Goal: Task Accomplishment & Management: Use online tool/utility

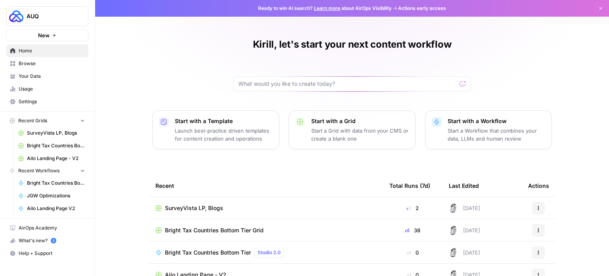
click at [48, 71] on link "Your Data" at bounding box center [47, 76] width 82 height 13
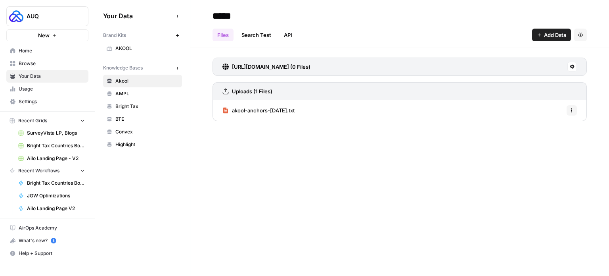
click at [154, 153] on div "Your Data Add Data Brand Kits New AKOOL Knowledge Bases New Akool AMPL Bright T…" at bounding box center [142, 80] width 95 height 160
click at [125, 118] on span "BTE" at bounding box center [146, 118] width 63 height 7
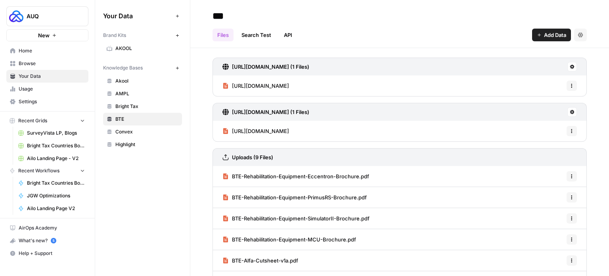
click at [42, 53] on span "Home" at bounding box center [52, 50] width 66 height 7
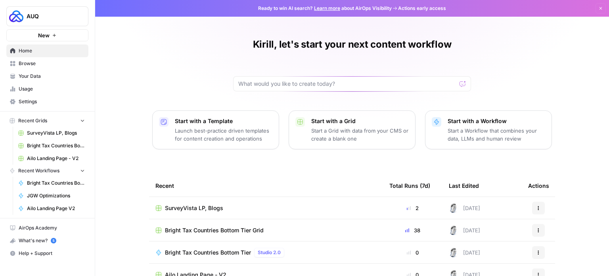
click at [52, 80] on link "Your Data" at bounding box center [47, 76] width 82 height 13
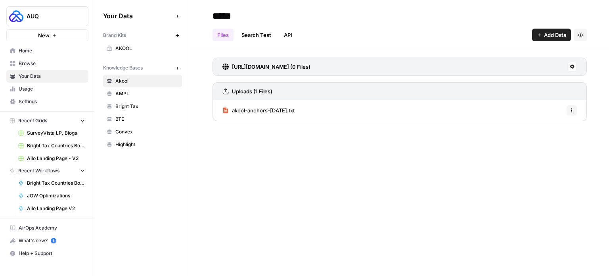
click at [44, 70] on link "Your Data" at bounding box center [47, 76] width 82 height 13
click at [41, 62] on span "Browse" at bounding box center [52, 63] width 66 height 7
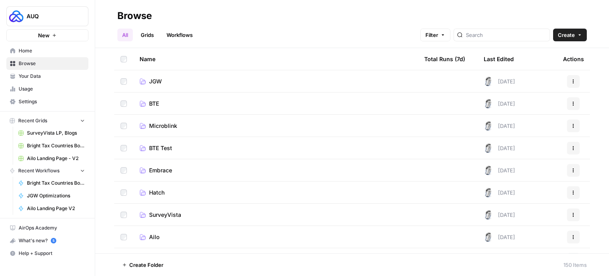
click at [161, 125] on span "Microblink" at bounding box center [163, 126] width 28 height 8
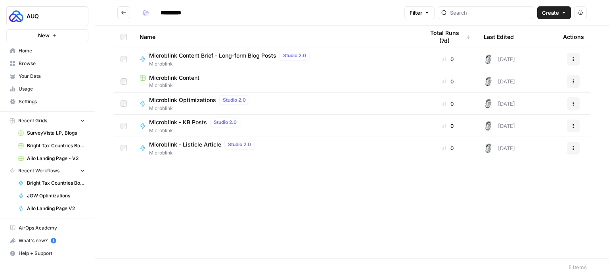
click at [208, 57] on span "Microblink Content Brief - Long-form Blog Posts" at bounding box center [212, 56] width 127 height 8
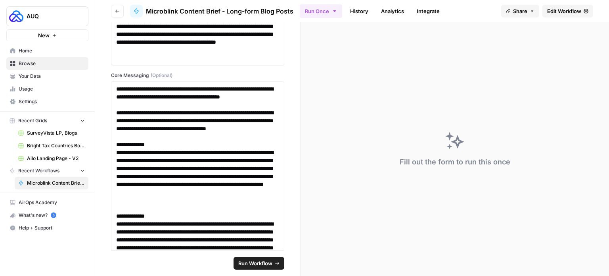
scroll to position [1945, 0]
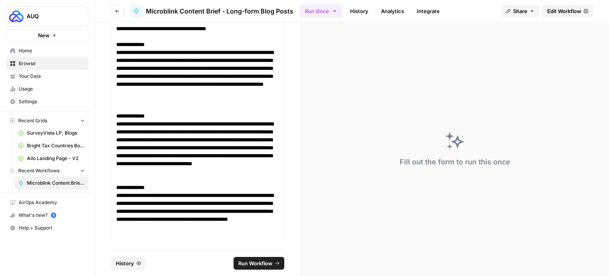
click at [551, 15] on span "Edit Workflow" at bounding box center [565, 11] width 34 height 8
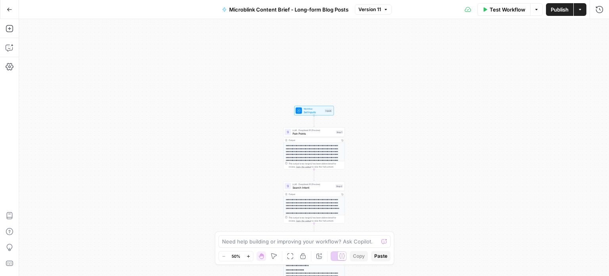
click at [538, 10] on icon "button" at bounding box center [536, 9] width 5 height 5
click at [574, 10] on button "Actions" at bounding box center [580, 9] width 13 height 13
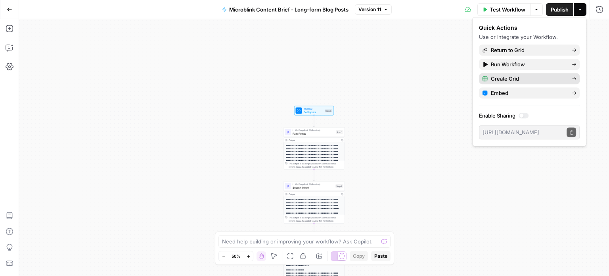
click at [529, 79] on span "Create Grid" at bounding box center [528, 79] width 75 height 8
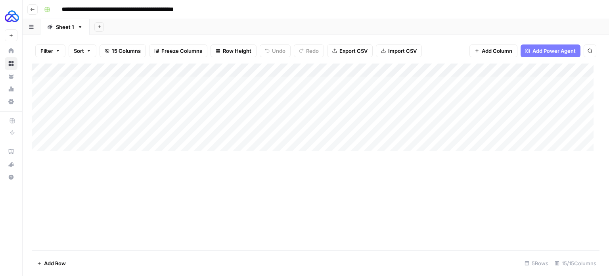
click at [138, 88] on div "Add Column" at bounding box center [316, 110] width 568 height 94
click at [216, 83] on div "Add Column" at bounding box center [316, 110] width 568 height 94
click at [33, 11] on icon "button" at bounding box center [32, 9] width 5 height 5
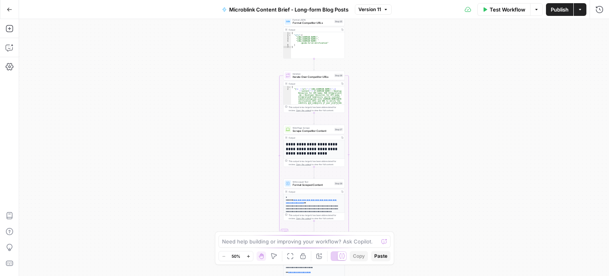
click at [588, 12] on div "Test Workflow Options Publish Actions Run History" at bounding box center [500, 9] width 217 height 19
click at [580, 10] on icon "button" at bounding box center [580, 9] width 5 height 5
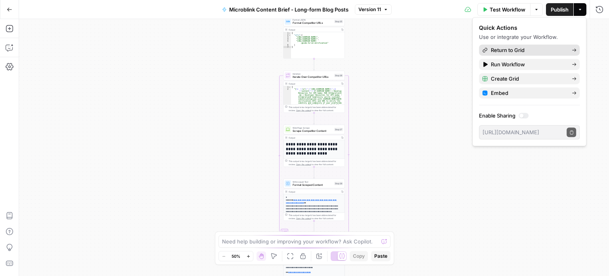
click at [548, 50] on span "Return to Grid" at bounding box center [528, 50] width 75 height 8
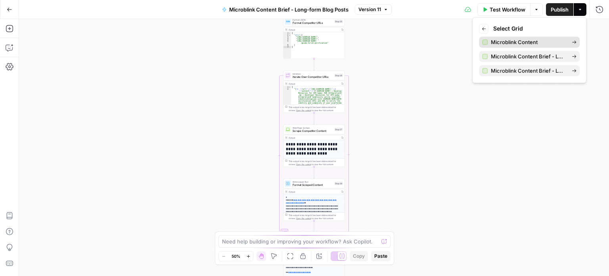
click at [520, 42] on span "Microblink Content" at bounding box center [528, 42] width 75 height 8
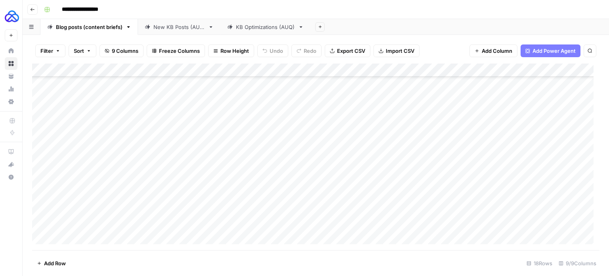
scroll to position [88, 0]
click at [100, 237] on div "Add Column" at bounding box center [316, 156] width 568 height 186
click at [248, 25] on div "KB Optimizations (AUQ)" at bounding box center [265, 27] width 59 height 8
click at [90, 119] on div "Add Column" at bounding box center [316, 103] width 568 height 80
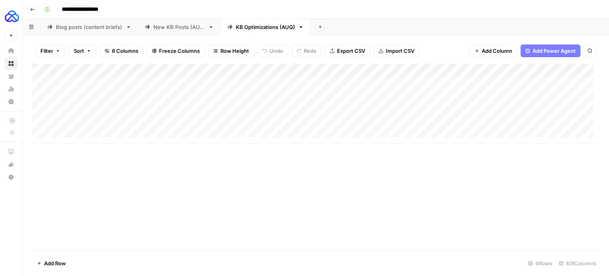
click at [90, 119] on div "Add Column" at bounding box center [316, 103] width 568 height 80
type textarea "**********"
click at [80, 133] on div "Add Column" at bounding box center [316, 103] width 568 height 80
click at [85, 133] on textarea at bounding box center [123, 137] width 127 height 11
type textarea "**********"
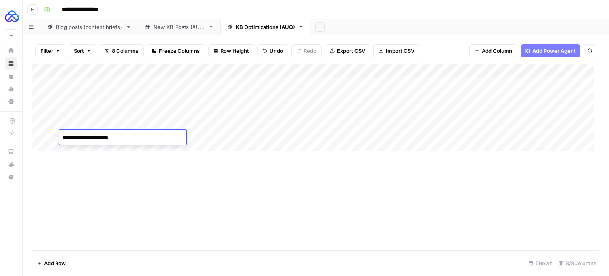
click at [171, 107] on div "Add Column" at bounding box center [316, 110] width 568 height 94
click at [92, 142] on div "Add Column" at bounding box center [316, 110] width 568 height 94
click at [94, 148] on div "Add Column" at bounding box center [316, 110] width 568 height 94
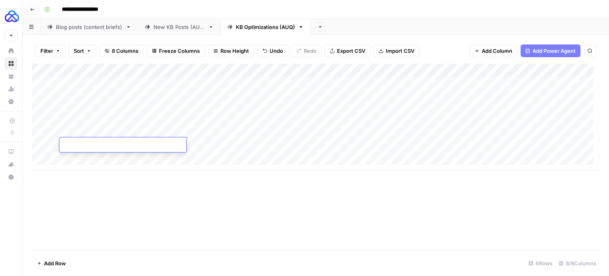
paste textarea "**********"
type textarea "**********"
click at [107, 182] on div "Add Column" at bounding box center [316, 156] width 568 height 186
click at [179, 117] on div "Add Column" at bounding box center [316, 116] width 568 height 107
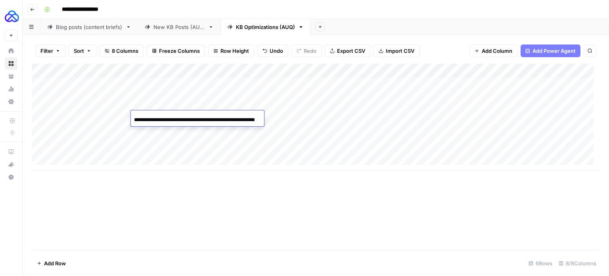
scroll to position [0, 27]
type input "**********"
click at [137, 133] on div "Add Column" at bounding box center [316, 116] width 568 height 107
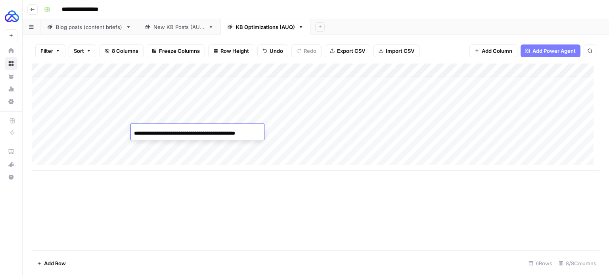
type input "**********"
click at [157, 147] on div "Add Column" at bounding box center [316, 116] width 568 height 107
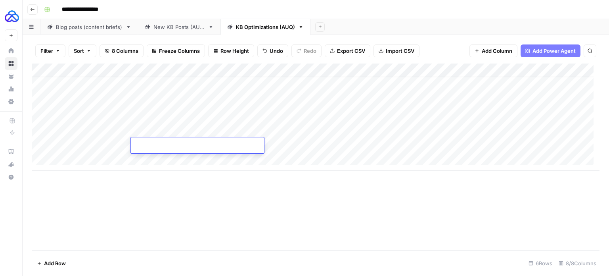
type input "**********"
click at [205, 192] on div "Add Column" at bounding box center [316, 156] width 568 height 186
click at [257, 70] on div "Add Column" at bounding box center [316, 116] width 568 height 107
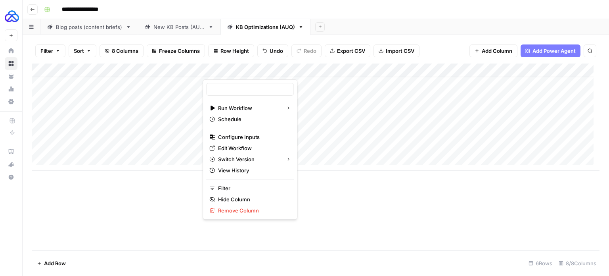
type input "Choose Top 3 Google Benchmarks"
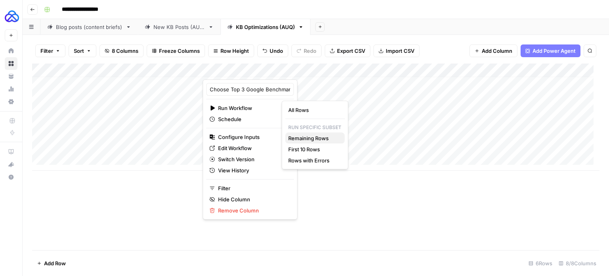
click at [317, 138] on span "Remaining Rows" at bounding box center [313, 138] width 50 height 8
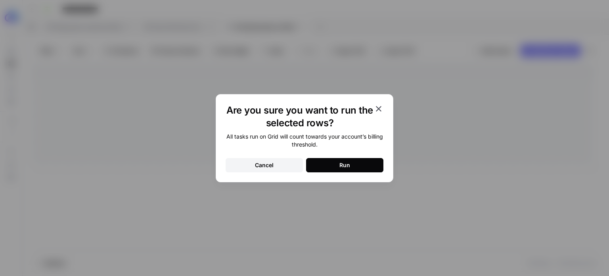
click at [325, 160] on button "Run" at bounding box center [344, 165] width 77 height 14
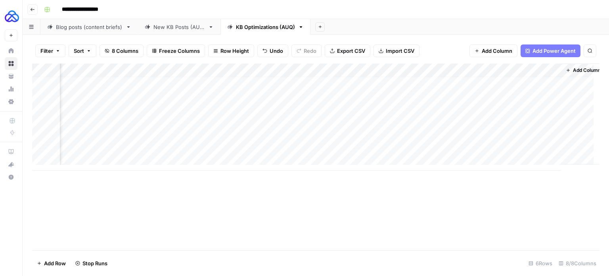
scroll to position [6, 71]
click at [230, 122] on div "Add Column" at bounding box center [316, 116] width 568 height 107
click at [264, 122] on div "Add Column" at bounding box center [316, 116] width 568 height 107
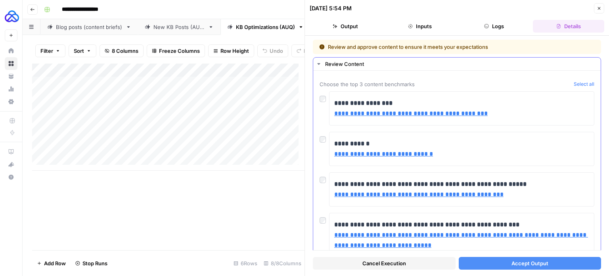
click at [326, 132] on div at bounding box center [325, 137] width 10 height 11
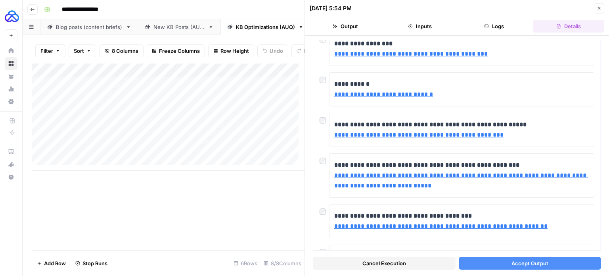
scroll to position [60, 0]
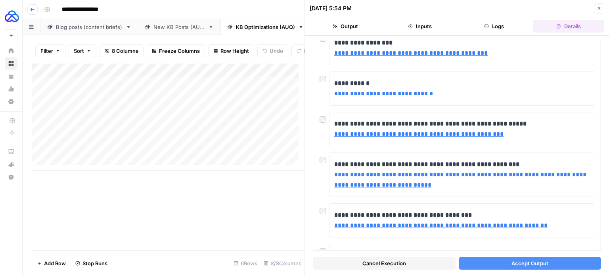
click at [323, 123] on div "**********" at bounding box center [457, 129] width 275 height 34
click at [479, 261] on button "Accept Output" at bounding box center [530, 263] width 143 height 13
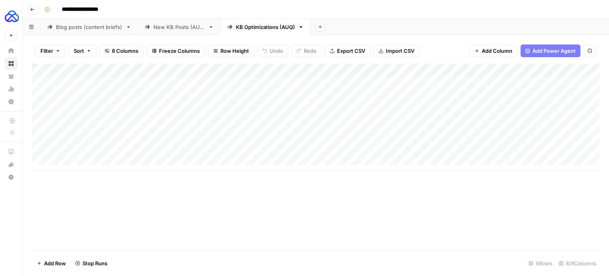
click at [233, 144] on div "Add Column" at bounding box center [316, 116] width 568 height 107
click at [262, 149] on div "Add Column" at bounding box center [316, 116] width 568 height 107
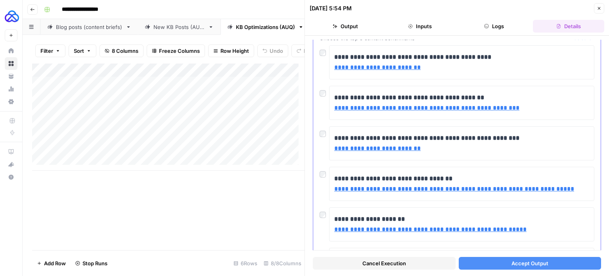
scroll to position [89, 0]
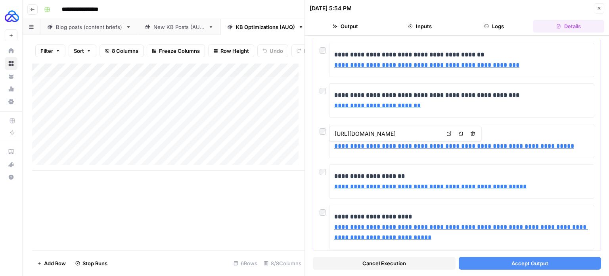
click at [326, 132] on div at bounding box center [325, 129] width 10 height 11
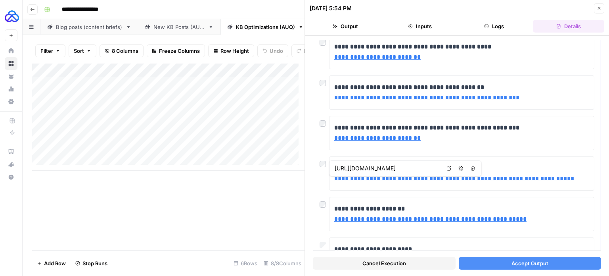
scroll to position [54, 0]
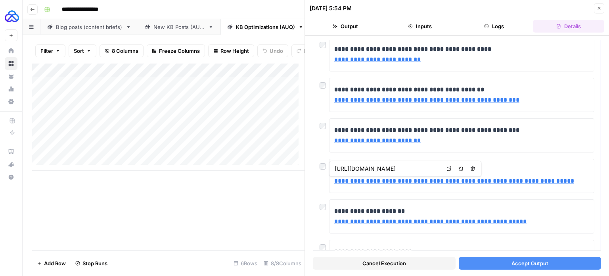
click at [321, 88] on div at bounding box center [325, 83] width 10 height 11
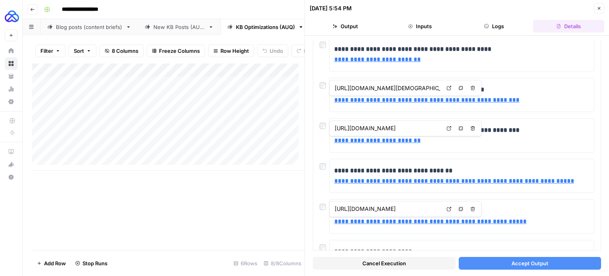
click at [494, 263] on button "Accept Output" at bounding box center [530, 263] width 143 height 13
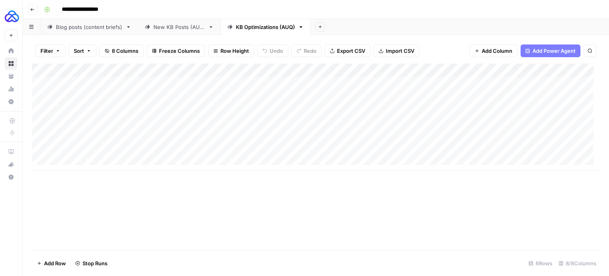
click at [265, 137] on div "Add Column" at bounding box center [316, 116] width 568 height 107
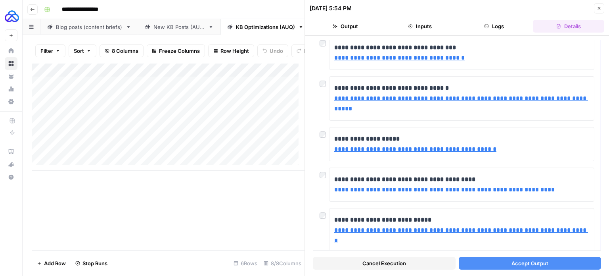
scroll to position [56, 0]
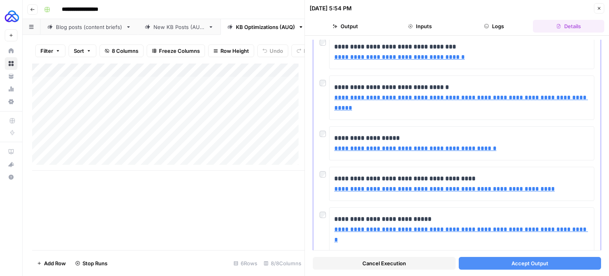
click at [322, 176] on div at bounding box center [325, 172] width 10 height 11
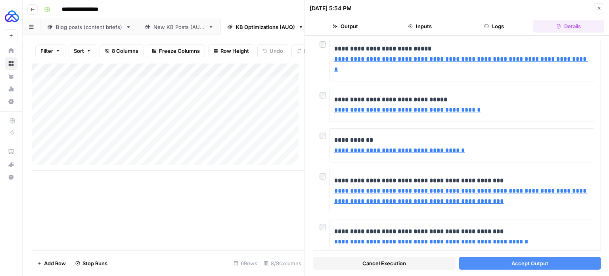
scroll to position [232, 0]
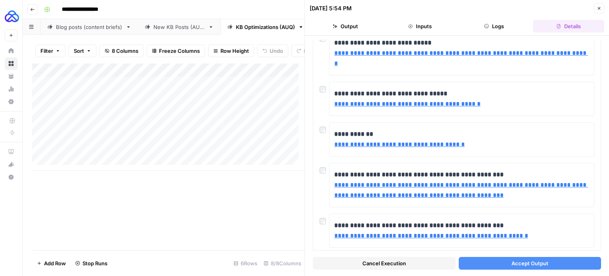
click at [514, 266] on span "Accept Output" at bounding box center [530, 263] width 37 height 8
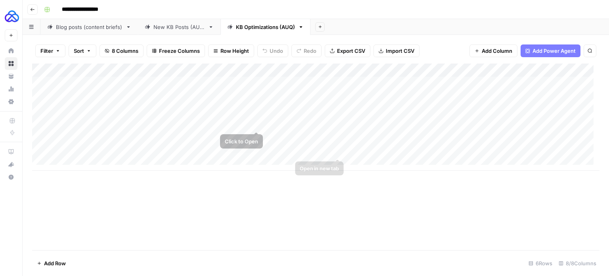
scroll to position [0, 82]
click at [460, 68] on div "Add Column" at bounding box center [316, 116] width 568 height 107
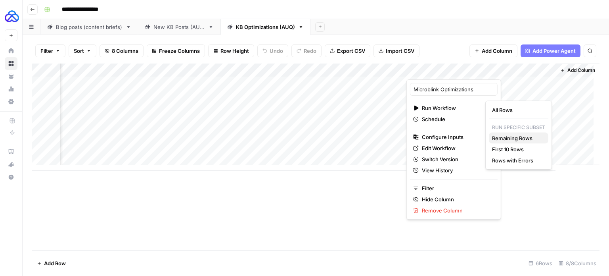
click at [508, 137] on span "Remaining Rows" at bounding box center [517, 138] width 50 height 8
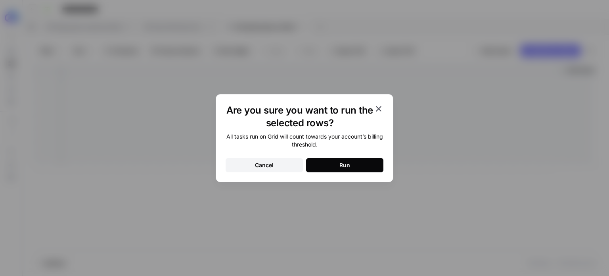
click at [359, 167] on button "Run" at bounding box center [344, 165] width 77 height 14
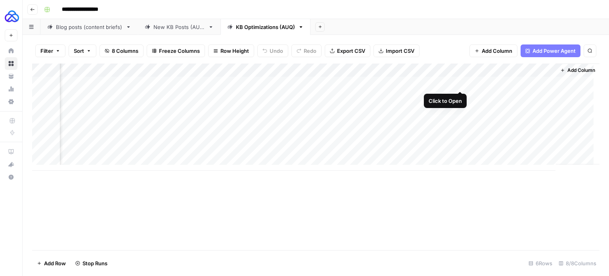
click at [460, 84] on div "Add Column" at bounding box center [316, 116] width 568 height 107
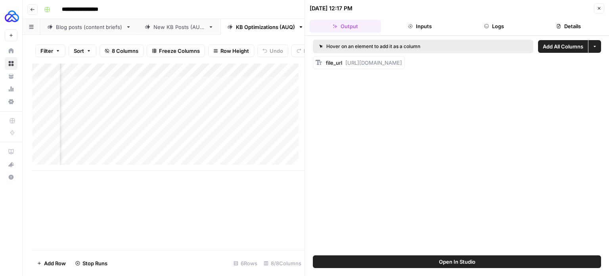
click at [599, 11] on button "Close" at bounding box center [599, 8] width 10 height 10
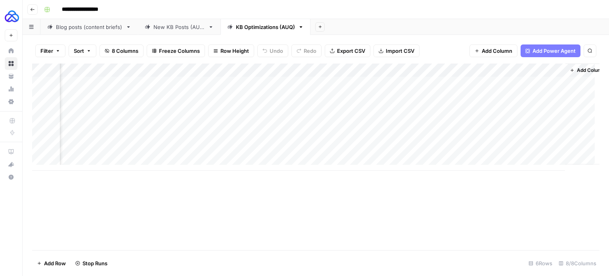
scroll to position [0, 72]
click at [479, 123] on div "Add Column" at bounding box center [316, 116] width 568 height 107
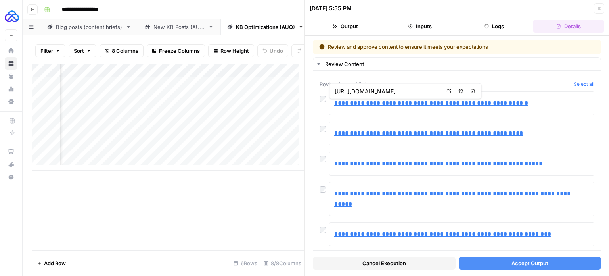
click at [517, 265] on span "Accept Output" at bounding box center [530, 263] width 37 height 8
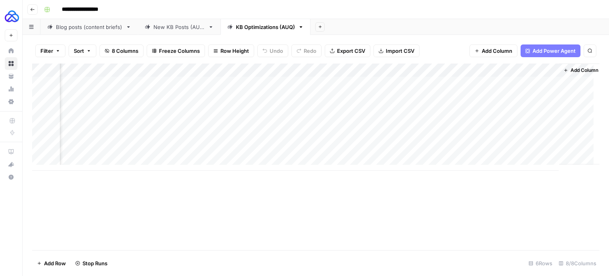
click at [478, 138] on div "Add Column" at bounding box center [316, 116] width 568 height 107
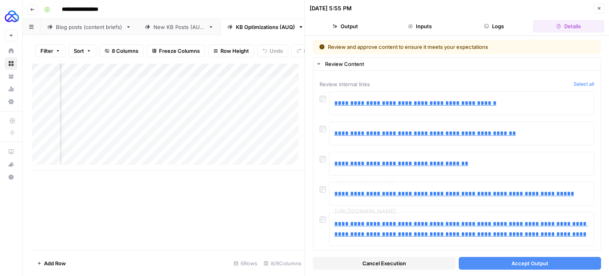
click at [500, 265] on button "Accept Output" at bounding box center [530, 263] width 143 height 13
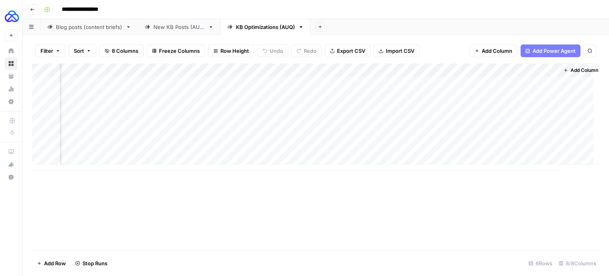
drag, startPoint x: 318, startPoint y: 170, endPoint x: 404, endPoint y: 143, distance: 90.1
click at [484, 150] on div "Add Column" at bounding box center [316, 116] width 568 height 107
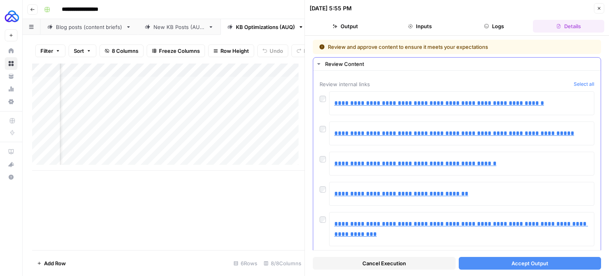
click at [322, 131] on div at bounding box center [325, 126] width 10 height 11
click at [540, 259] on span "Accept Output" at bounding box center [530, 263] width 37 height 8
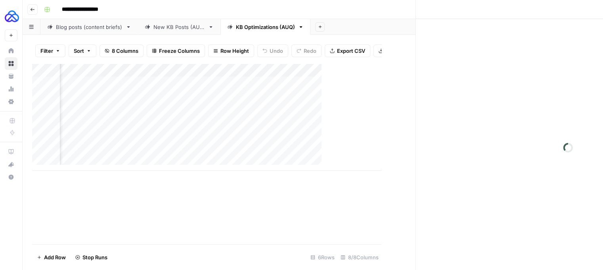
drag, startPoint x: 540, startPoint y: 259, endPoint x: 379, endPoint y: 211, distance: 168.2
click at [379, 211] on div "Close" at bounding box center [457, 138] width 305 height 276
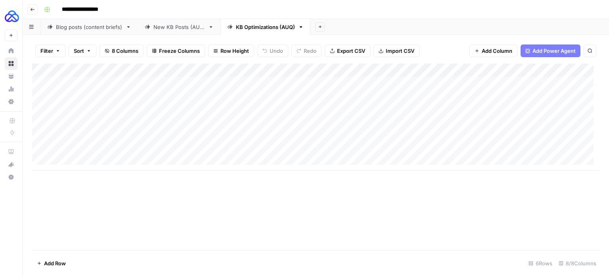
click at [550, 120] on div "Add Column" at bounding box center [316, 116] width 568 height 107
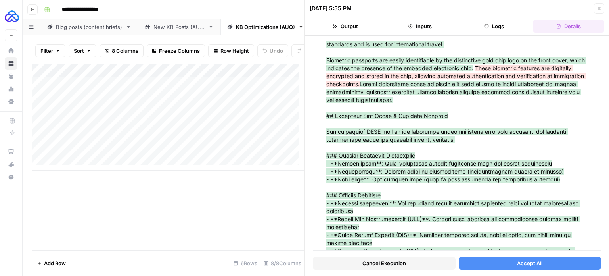
scroll to position [233, 0]
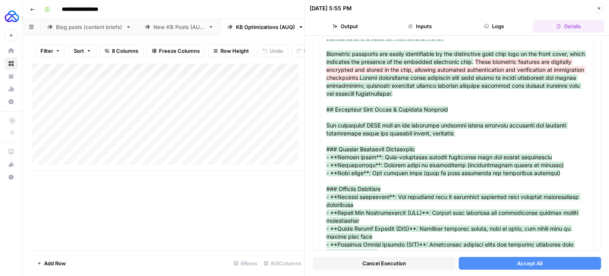
click at [495, 256] on div "Cancel Execution Accept All" at bounding box center [457, 260] width 288 height 21
click at [499, 268] on button "Accept All" at bounding box center [530, 263] width 143 height 13
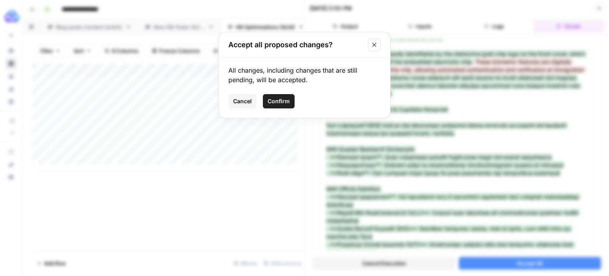
click at [279, 108] on button "Confirm" at bounding box center [279, 101] width 32 height 14
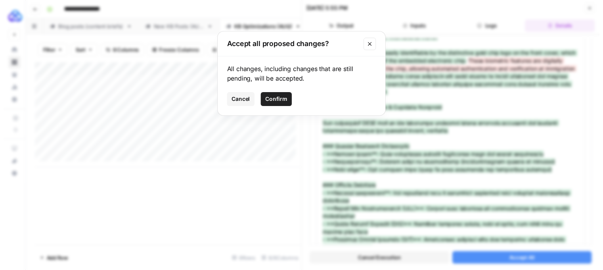
scroll to position [219, 0]
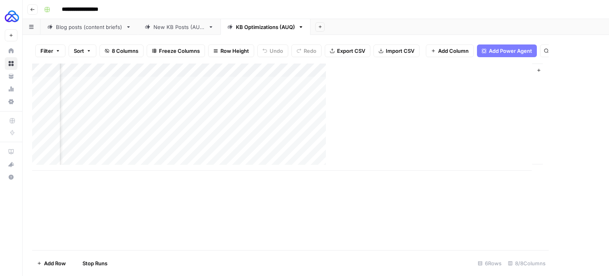
scroll to position [0, 72]
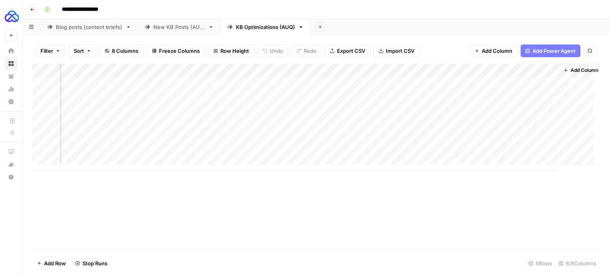
click at [479, 136] on div "Add Column" at bounding box center [316, 116] width 568 height 107
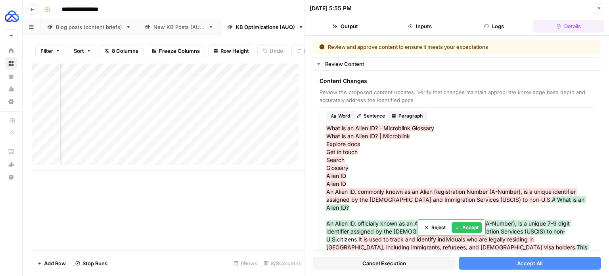
click at [508, 262] on button "Accept All" at bounding box center [530, 263] width 143 height 13
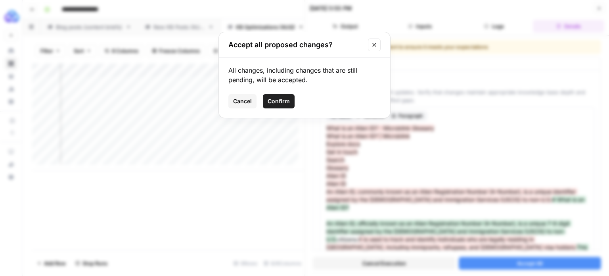
click at [273, 100] on span "Confirm" at bounding box center [279, 101] width 22 height 8
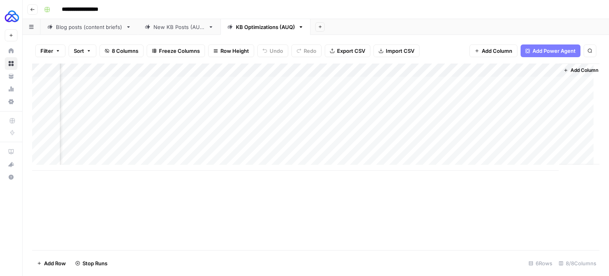
click at [479, 151] on div "Add Column" at bounding box center [316, 116] width 568 height 107
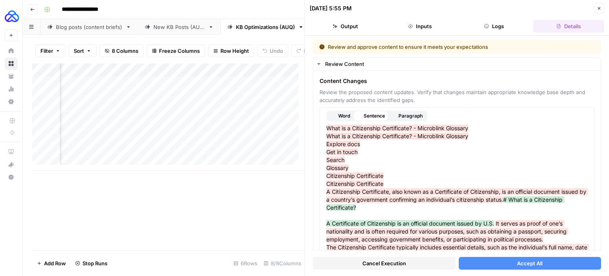
click at [509, 261] on button "Accept All" at bounding box center [530, 263] width 143 height 13
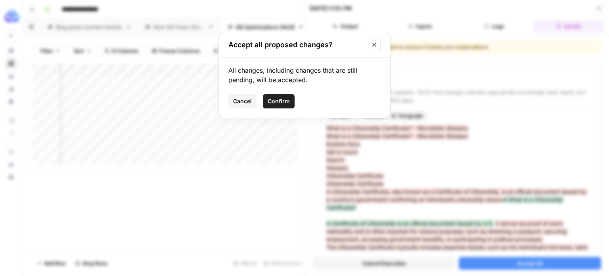
click at [291, 98] on button "Confirm" at bounding box center [279, 101] width 32 height 14
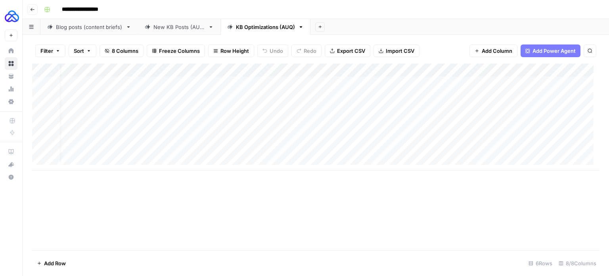
scroll to position [0, 11]
click at [529, 122] on div "Add Column" at bounding box center [316, 116] width 568 height 107
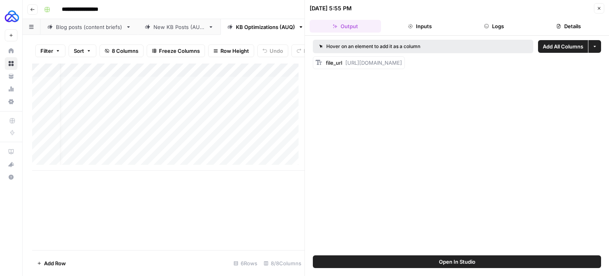
drag, startPoint x: 344, startPoint y: 63, endPoint x: 587, endPoint y: 76, distance: 242.8
click at [587, 76] on div "Hover on an element to add it as a column Add All Columns More options file_url…" at bounding box center [457, 145] width 304 height 219
click at [256, 144] on div "Add Column" at bounding box center [168, 116] width 273 height 107
click at [222, 142] on div "Add Column" at bounding box center [168, 116] width 273 height 107
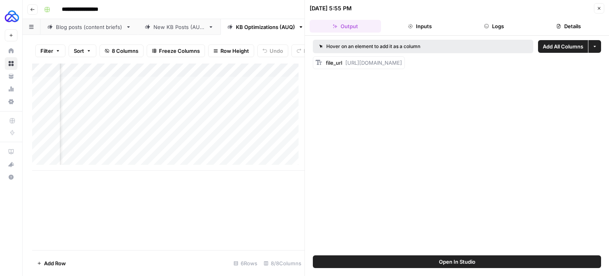
drag, startPoint x: 346, startPoint y: 61, endPoint x: 609, endPoint y: 73, distance: 263.3
click at [609, 73] on div "Hover on an element to add it as a column Add All Columns More options file_url…" at bounding box center [457, 145] width 304 height 219
copy span "https://docs.google.com/document/d/1v3WcjV90X7oz80HaQbK8-1yPHQW-7p65mG0UM5Kz3WE…"
click at [220, 154] on div "Add Column" at bounding box center [168, 116] width 273 height 107
drag, startPoint x: 345, startPoint y: 60, endPoint x: 609, endPoint y: 75, distance: 264.2
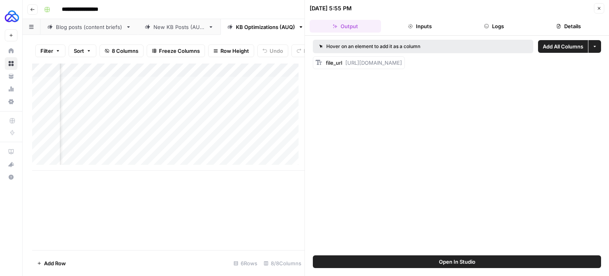
click at [609, 75] on div "Hover on an element to add it as a column Add All Columns More options file_url…" at bounding box center [457, 145] width 304 height 219
copy span "https://docs.google.com/document/d/1ZQ1FPKuOVUuahGmqXpJoiTWJhZAoIszOjFi9VZEHHv0…"
click at [163, 129] on div "Add Column" at bounding box center [168, 116] width 273 height 107
click at [179, 129] on div "Add Column" at bounding box center [168, 116] width 273 height 107
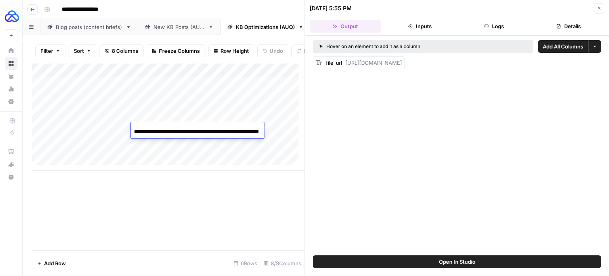
type input "**********"
click at [204, 200] on div "Add Column" at bounding box center [168, 156] width 273 height 186
click at [161, 129] on div "Add Column" at bounding box center [168, 116] width 273 height 107
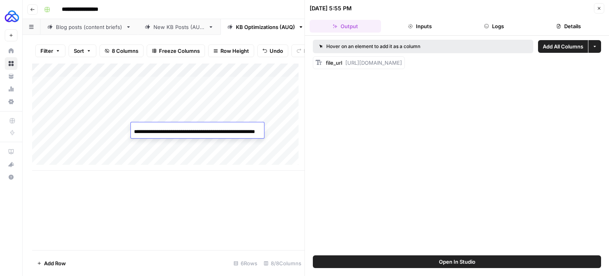
click at [192, 31] on div "New KB Posts (AUQ)" at bounding box center [180, 27] width 52 height 8
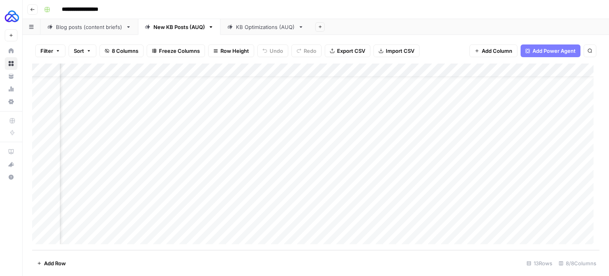
scroll to position [21, 283]
click at [543, 224] on div "Add Column" at bounding box center [316, 156] width 568 height 186
click at [158, 30] on div "New KB Posts (AUQ)" at bounding box center [180, 27] width 52 height 8
click at [124, 228] on div "Add Column" at bounding box center [316, 156] width 568 height 186
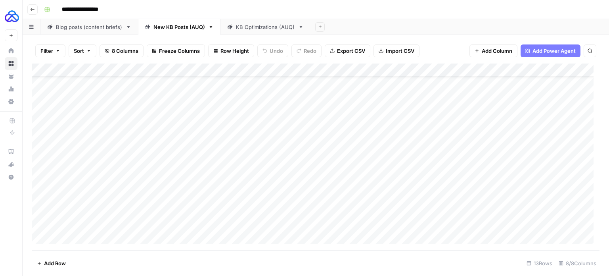
click at [124, 228] on div "Add Column" at bounding box center [316, 156] width 568 height 186
type textarea "**********"
click at [235, 225] on div "Add Column" at bounding box center [316, 156] width 568 height 186
click at [229, 220] on div "Add Column" at bounding box center [316, 156] width 568 height 186
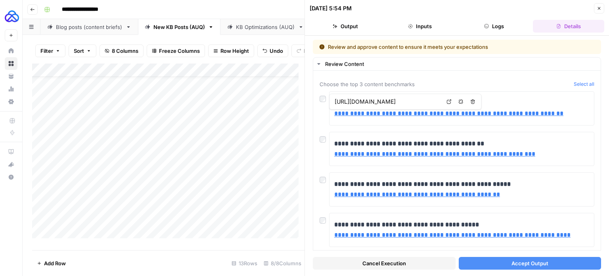
click at [496, 263] on button "Accept Output" at bounding box center [530, 263] width 143 height 13
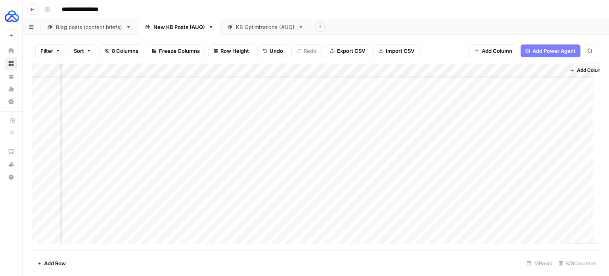
scroll to position [21, 270]
click at [382, 223] on div "Add Column" at bounding box center [316, 156] width 568 height 186
click at [413, 224] on div "Add Column" at bounding box center [316, 156] width 568 height 186
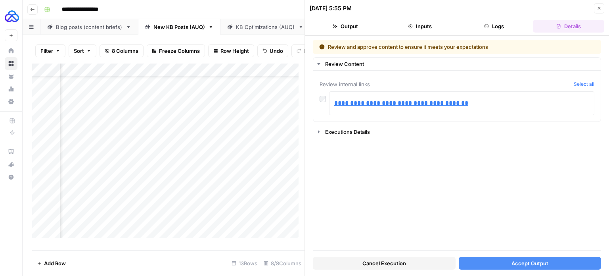
click at [546, 260] on span "Accept Output" at bounding box center [530, 263] width 37 height 8
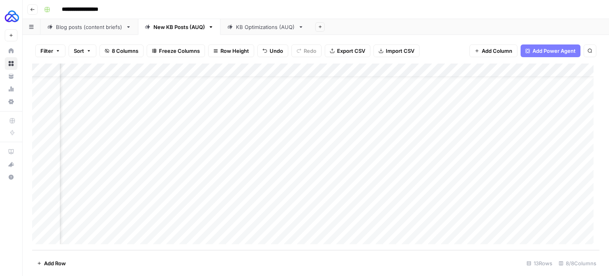
scroll to position [21, 283]
click at [31, 10] on icon "button" at bounding box center [32, 9] width 5 height 5
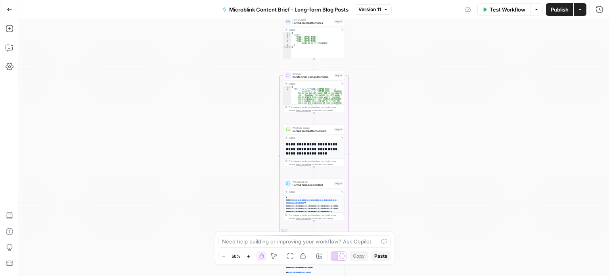
click at [5, 10] on button "Go Back" at bounding box center [9, 9] width 14 height 14
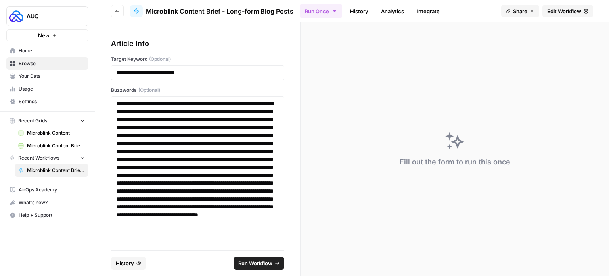
click at [56, 60] on span "Browse" at bounding box center [52, 63] width 66 height 7
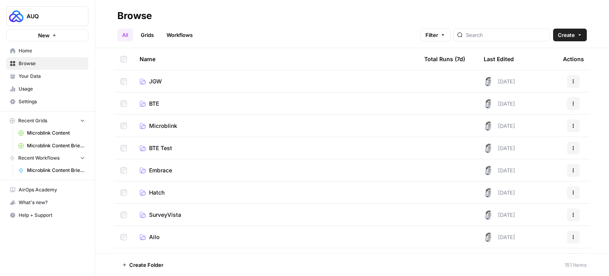
click at [161, 123] on span "Microblink" at bounding box center [163, 126] width 28 height 8
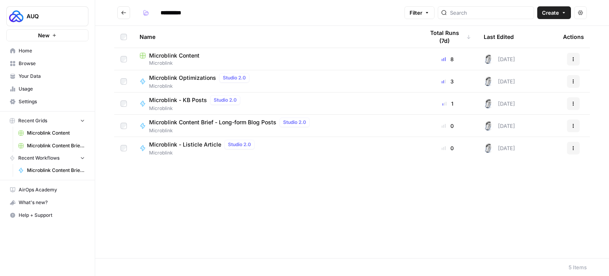
click at [125, 17] on button "Go back" at bounding box center [123, 12] width 13 height 13
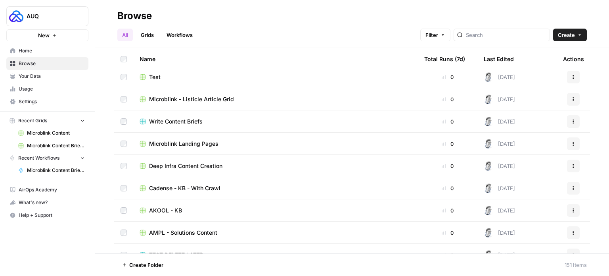
scroll to position [471, 0]
click at [197, 138] on td "Microblink Landing Pages" at bounding box center [275, 144] width 285 height 22
click at [202, 144] on span "Microblink Landing Pages" at bounding box center [183, 144] width 69 height 8
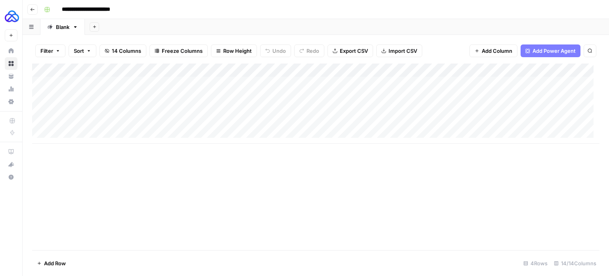
click at [87, 133] on div "Add Column" at bounding box center [316, 103] width 568 height 80
click at [89, 150] on div "Add Column" at bounding box center [316, 110] width 568 height 94
click at [96, 171] on div "Add Column" at bounding box center [316, 156] width 568 height 186
click at [93, 163] on div "Add Column" at bounding box center [316, 116] width 568 height 107
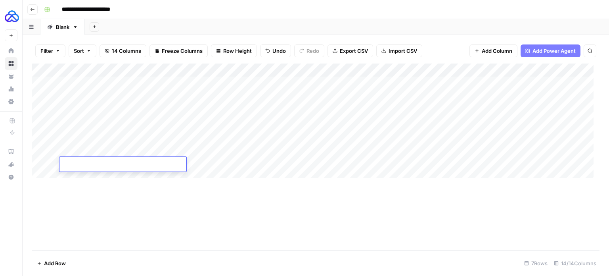
click at [92, 136] on div "Add Column" at bounding box center [316, 123] width 568 height 121
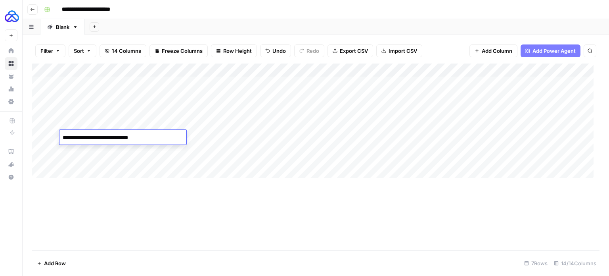
type textarea "**********"
click at [103, 149] on div "Add Column" at bounding box center [316, 123] width 568 height 121
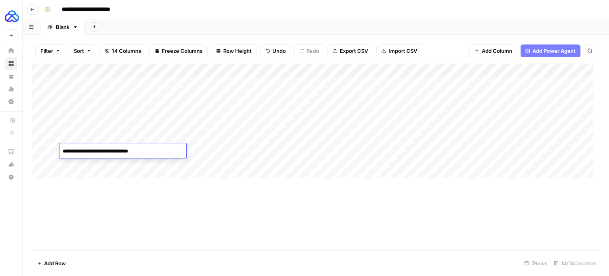
type textarea "**********"
click at [97, 166] on div "Add Column" at bounding box center [316, 123] width 568 height 121
type textarea "**********"
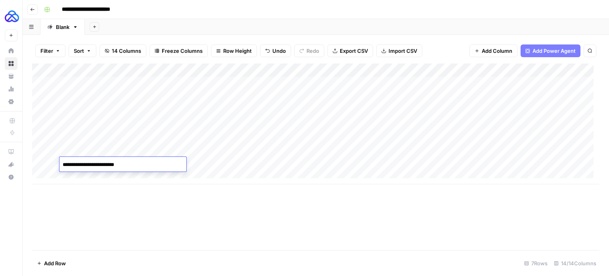
click at [97, 175] on div "Add Column" at bounding box center [316, 123] width 568 height 121
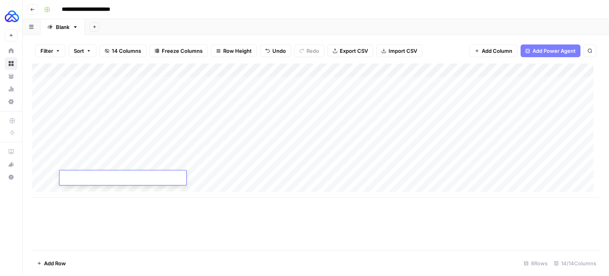
paste textarea "**********"
type textarea "**********"
click at [184, 217] on div "Add Column" at bounding box center [316, 156] width 568 height 186
click at [211, 217] on div "Add Column" at bounding box center [316, 156] width 568 height 186
click at [94, 150] on div "Add Column" at bounding box center [316, 130] width 568 height 134
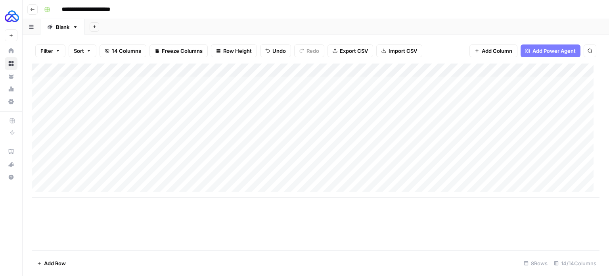
click at [94, 150] on div "Add Column" at bounding box center [316, 130] width 568 height 134
click at [190, 85] on div "Add Column" at bounding box center [316, 130] width 568 height 134
click at [160, 136] on div "Add Column" at bounding box center [316, 130] width 568 height 134
click at [168, 86] on div "Add Column" at bounding box center [316, 130] width 568 height 134
click at [170, 150] on div "Add Column" at bounding box center [316, 130] width 568 height 134
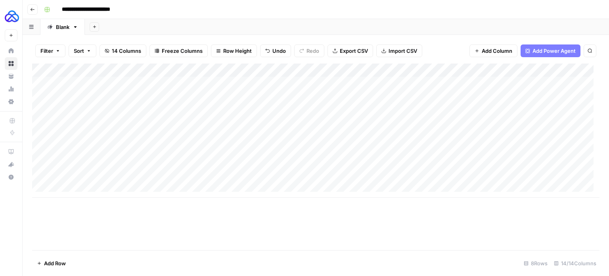
click at [165, 169] on div "Add Column" at bounding box center [316, 130] width 568 height 134
click at [173, 180] on div "Add Column" at bounding box center [316, 130] width 568 height 134
click at [118, 137] on div "Add Column" at bounding box center [316, 130] width 568 height 134
click at [269, 138] on div "Add Column" at bounding box center [316, 130] width 568 height 134
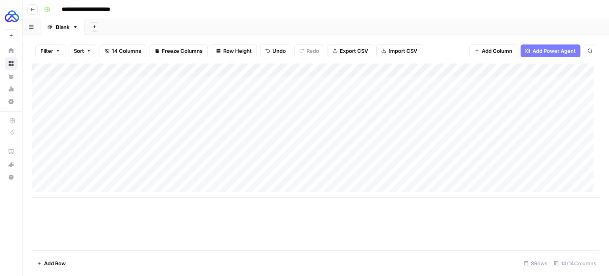
click at [269, 138] on div "Add Column" at bounding box center [316, 130] width 568 height 134
type input "**********"
click at [412, 138] on div "Add Column" at bounding box center [316, 130] width 568 height 134
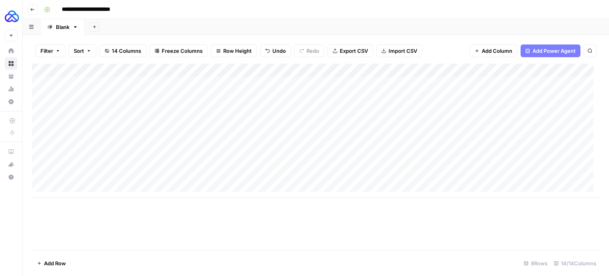
click at [412, 138] on div "Add Column" at bounding box center [316, 130] width 568 height 134
type input "**********"
click at [511, 135] on div "Add Column" at bounding box center [316, 130] width 568 height 134
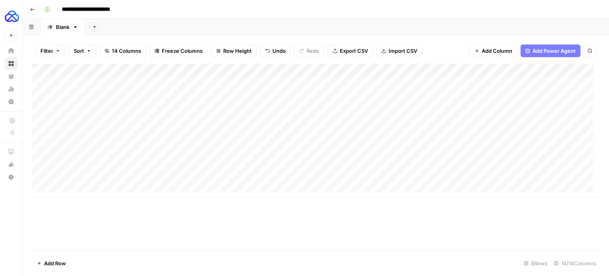
click at [511, 135] on div "Add Column" at bounding box center [316, 130] width 568 height 134
click at [109, 150] on div "Add Column" at bounding box center [316, 130] width 568 height 134
click at [267, 147] on div "Add Column" at bounding box center [316, 130] width 568 height 134
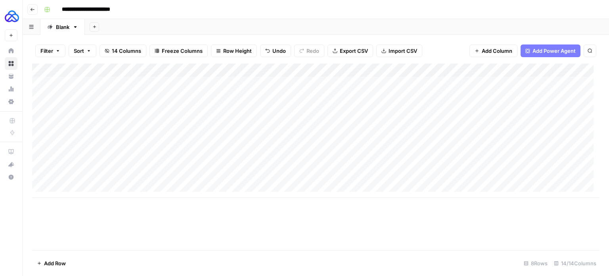
click at [267, 147] on div "Add Column" at bounding box center [316, 130] width 568 height 134
type input "**********"
click at [399, 144] on div "Add Column" at bounding box center [316, 130] width 568 height 134
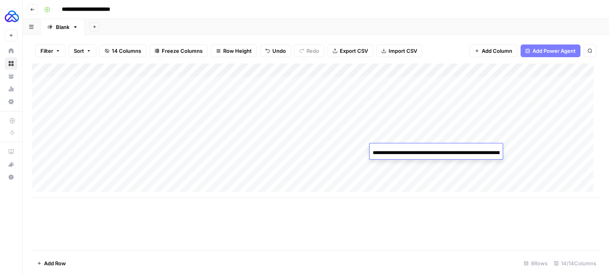
scroll to position [0, 54]
type input "**********"
click at [549, 144] on div "Add Column" at bounding box center [316, 130] width 568 height 134
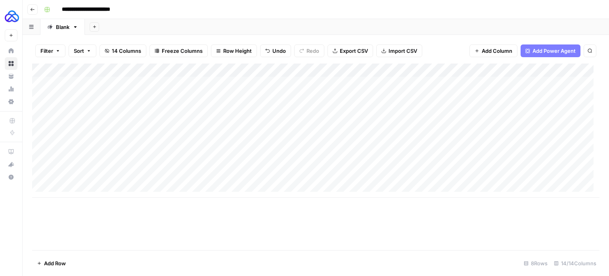
click at [546, 154] on div "Add Column" at bounding box center [316, 130] width 568 height 134
click at [104, 161] on div "Add Column" at bounding box center [316, 130] width 568 height 134
click at [277, 161] on div "Add Column" at bounding box center [316, 130] width 568 height 134
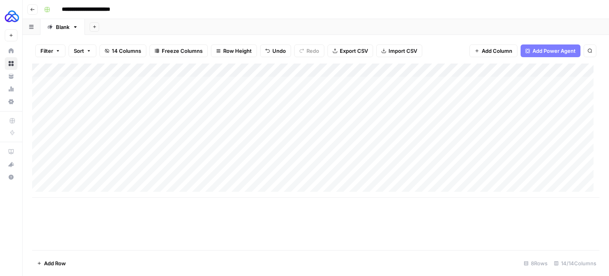
click at [277, 161] on div "Add Column" at bounding box center [316, 130] width 568 height 134
type input "**********"
click at [419, 164] on div "Add Column" at bounding box center [316, 130] width 568 height 134
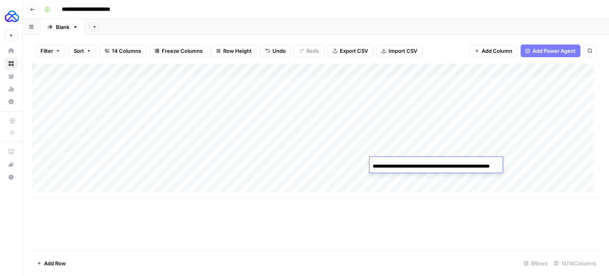
scroll to position [0, 26]
type input "**********"
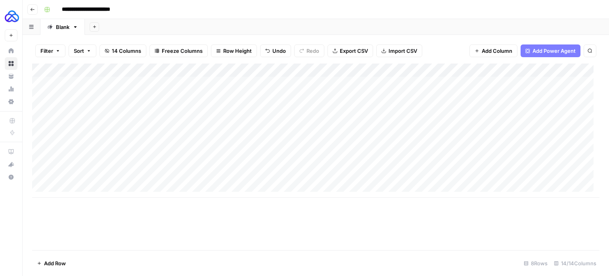
click at [525, 165] on div "Add Column" at bounding box center [316, 130] width 568 height 134
type input "**********"
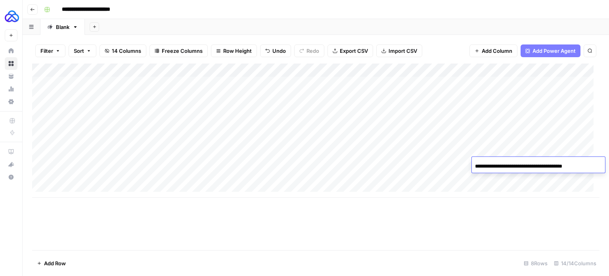
click at [106, 174] on div "Add Column" at bounding box center [316, 130] width 568 height 134
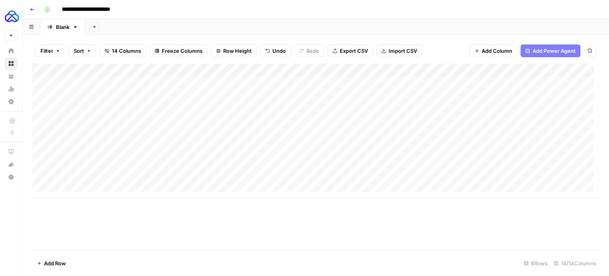
click at [106, 174] on div "Add Column" at bounding box center [316, 130] width 568 height 134
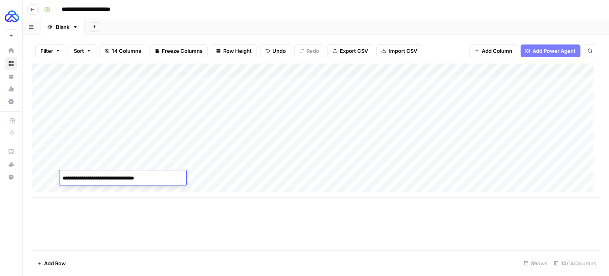
click at [202, 181] on div "Add Column" at bounding box center [316, 130] width 568 height 134
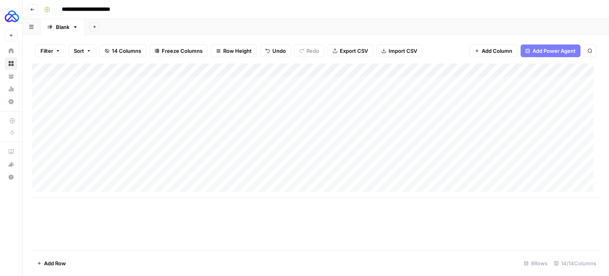
click at [288, 179] on div "Add Column" at bounding box center [316, 130] width 568 height 134
type input "**********"
click at [408, 181] on div "Add Column" at bounding box center [316, 130] width 568 height 134
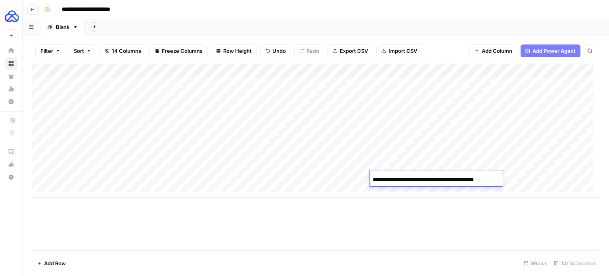
scroll to position [0, 1]
type input "**********"
click at [531, 182] on div "Add Column" at bounding box center [316, 130] width 568 height 134
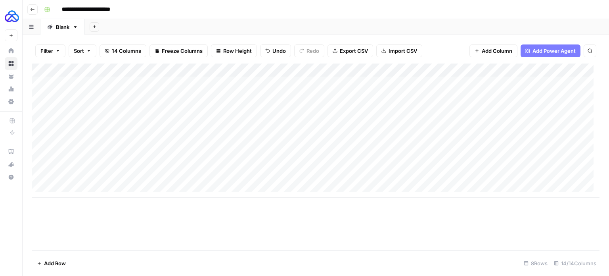
click at [531, 182] on div "Add Column" at bounding box center [316, 130] width 568 height 134
click at [496, 198] on div "Add Column" at bounding box center [316, 156] width 568 height 186
click at [497, 71] on div "Add Column" at bounding box center [316, 130] width 568 height 134
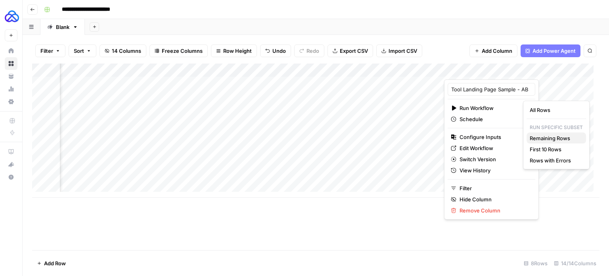
click at [552, 137] on span "Remaining Rows" at bounding box center [555, 138] width 50 height 8
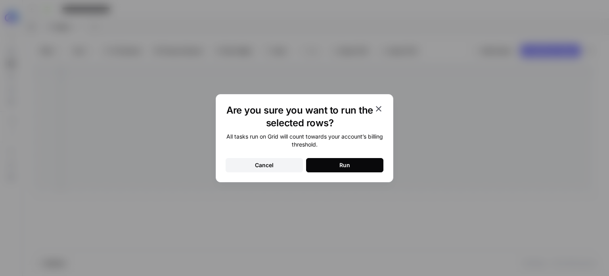
click at [346, 161] on div "Run" at bounding box center [345, 165] width 11 height 8
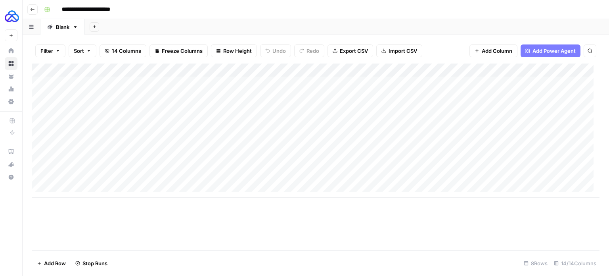
click at [32, 10] on icon "button" at bounding box center [32, 9] width 5 height 5
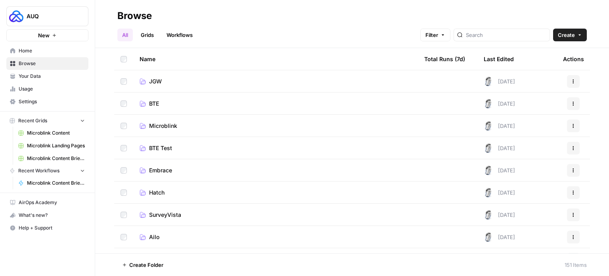
click at [169, 127] on span "Microblink" at bounding box center [163, 126] width 28 height 8
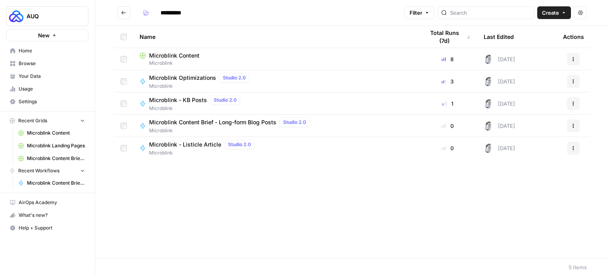
click at [190, 142] on span "Microblink - Listicle Article" at bounding box center [185, 144] width 72 height 8
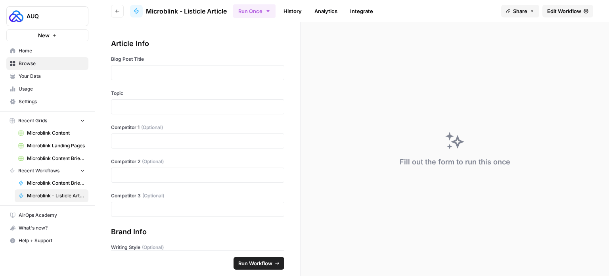
click at [567, 16] on link "Edit Workflow" at bounding box center [568, 11] width 51 height 13
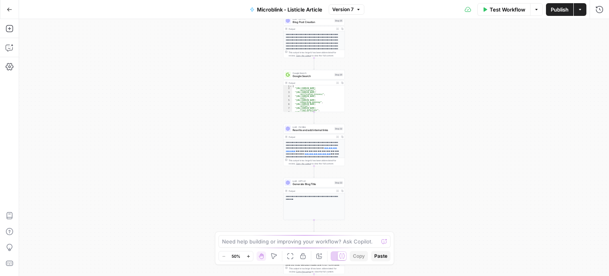
click at [586, 11] on button "Actions" at bounding box center [580, 9] width 13 height 13
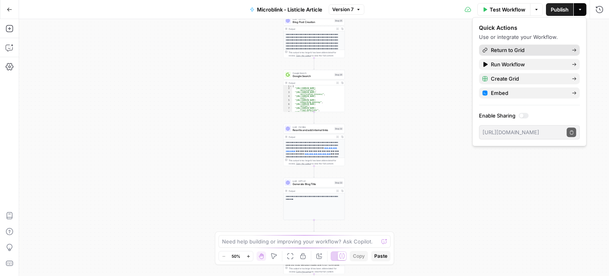
click at [521, 50] on span "Return to Grid" at bounding box center [528, 50] width 75 height 8
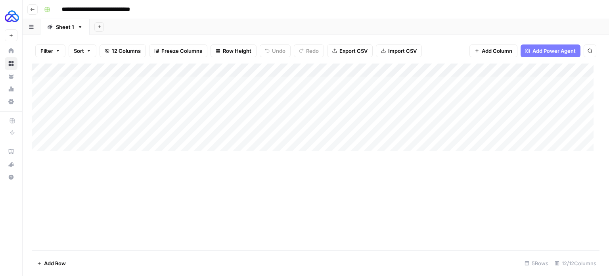
click at [257, 109] on div "Add Column" at bounding box center [316, 110] width 568 height 94
click at [290, 125] on div "Add Column" at bounding box center [316, 110] width 568 height 94
click at [459, 82] on div "Add Column" at bounding box center [316, 110] width 568 height 94
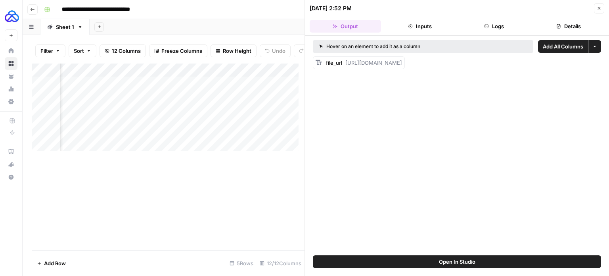
drag, startPoint x: 344, startPoint y: 61, endPoint x: 606, endPoint y: 75, distance: 262.2
click at [606, 75] on div "Hover on an element to add it as a column Add All Columns More options file_url…" at bounding box center [457, 145] width 304 height 219
copy span "[URL][DOMAIN_NAME]"
click at [225, 177] on div "Add Column" at bounding box center [168, 156] width 273 height 186
click at [597, 7] on icon "button" at bounding box center [599, 8] width 5 height 5
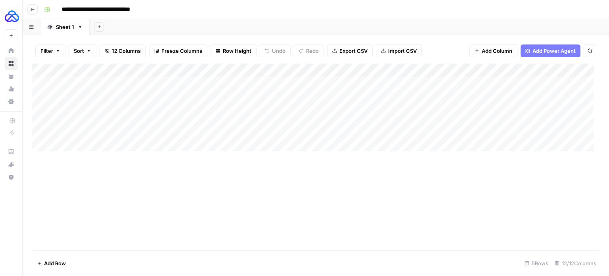
click at [35, 12] on button "Go back" at bounding box center [32, 9] width 10 height 10
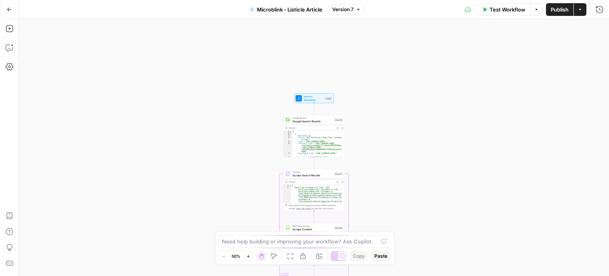
click at [315, 98] on span "Set Inputs" at bounding box center [314, 100] width 20 height 4
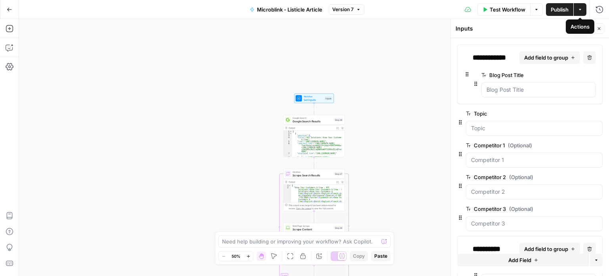
click at [579, 15] on button "Actions" at bounding box center [580, 9] width 13 height 13
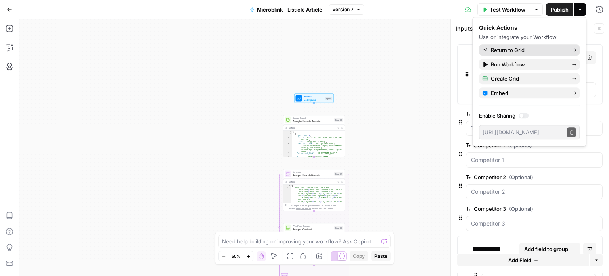
click at [523, 50] on span "Return to Grid" at bounding box center [528, 50] width 75 height 8
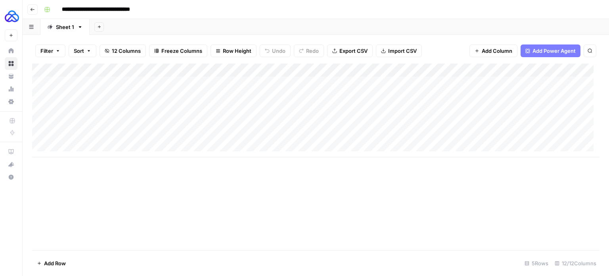
click at [98, 125] on div "Add Column" at bounding box center [316, 110] width 568 height 94
type textarea "**********"
click at [96, 147] on div "Add Column" at bounding box center [316, 110] width 568 height 94
click at [72, 123] on div "Add Column" at bounding box center [316, 116] width 568 height 107
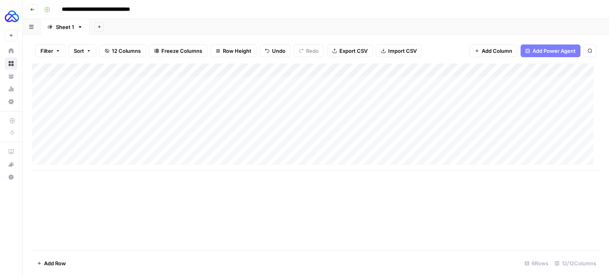
click at [72, 123] on div "Add Column" at bounding box center [316, 116] width 568 height 107
click at [63, 125] on textarea "**********" at bounding box center [123, 124] width 127 height 11
click at [65, 123] on textarea "**********" at bounding box center [123, 124] width 127 height 11
type textarea "**********"
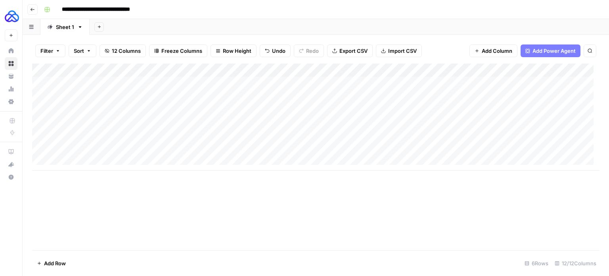
click at [165, 116] on div "Add Column" at bounding box center [316, 116] width 568 height 107
click at [167, 127] on div "Add Column" at bounding box center [316, 116] width 568 height 107
type textarea "**********"
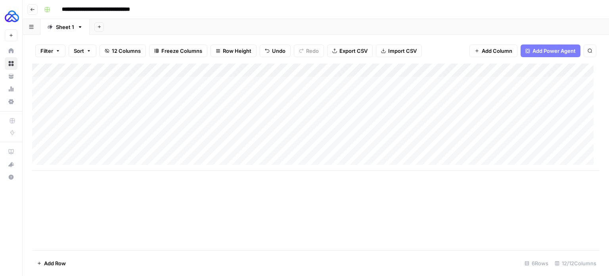
click at [94, 139] on div "Add Column" at bounding box center [316, 116] width 568 height 107
click at [444, 105] on div "Add Column" at bounding box center [316, 116] width 568 height 107
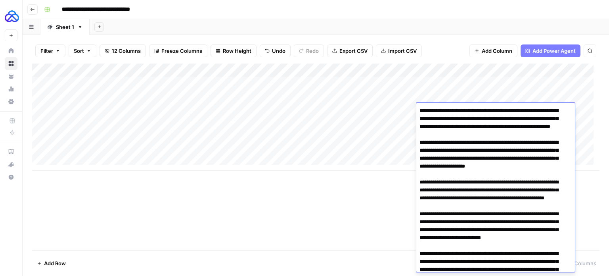
scroll to position [154, 0]
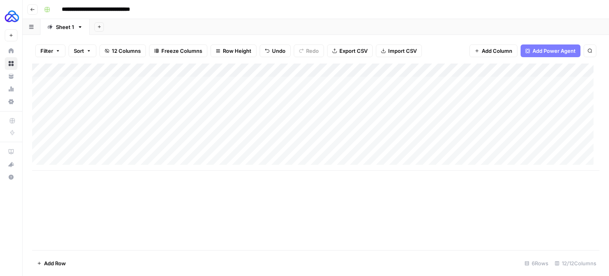
click at [406, 128] on div "Add Column" at bounding box center [316, 116] width 568 height 107
click at [437, 122] on div "Add Column" at bounding box center [316, 116] width 568 height 107
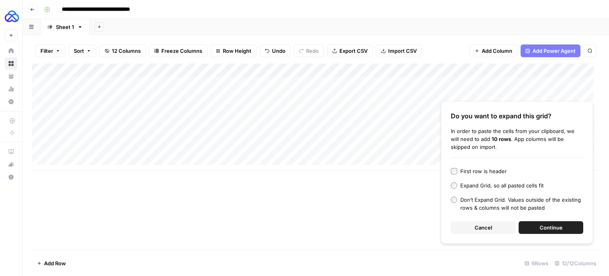
click at [492, 225] on span "Cancel" at bounding box center [483, 227] width 17 height 8
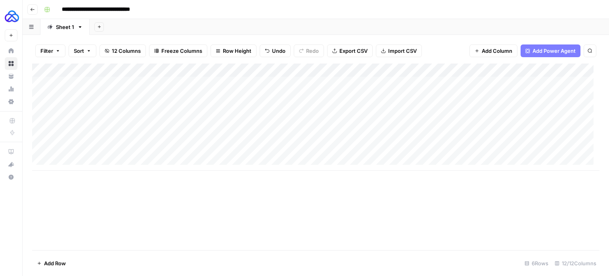
click at [451, 106] on div "Add Column" at bounding box center [316, 116] width 568 height 107
click at [394, 138] on div "Add Column" at bounding box center [316, 116] width 568 height 107
click at [454, 122] on div "Add Column" at bounding box center [316, 116] width 568 height 107
click at [450, 125] on div "Add Column" at bounding box center [316, 116] width 568 height 107
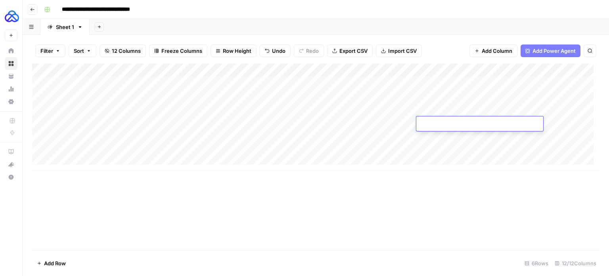
click at [449, 122] on textarea at bounding box center [480, 124] width 127 height 11
click at [444, 141] on div "Add Column" at bounding box center [316, 116] width 568 height 107
click at [442, 125] on div "Add Column" at bounding box center [316, 116] width 568 height 107
click at [505, 111] on div "Add Column" at bounding box center [316, 116] width 568 height 107
click at [509, 121] on div "Add Column" at bounding box center [316, 116] width 568 height 107
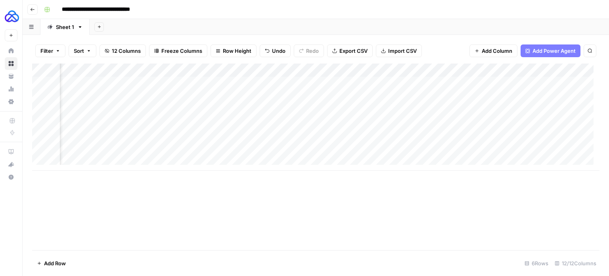
scroll to position [0, 288]
click at [324, 115] on div "Add Column" at bounding box center [316, 116] width 568 height 107
click at [324, 128] on div "Add Column" at bounding box center [316, 116] width 568 height 107
click at [379, 110] on div "Add Column" at bounding box center [316, 116] width 568 height 107
click at [382, 122] on div "Add Column" at bounding box center [316, 116] width 568 height 107
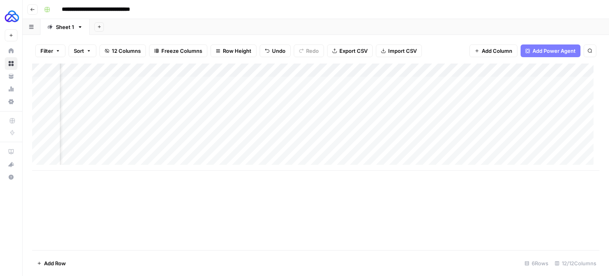
click at [425, 113] on div "Add Column" at bounding box center [316, 116] width 568 height 107
click at [427, 126] on div "Add Column" at bounding box center [316, 116] width 568 height 107
click at [382, 140] on div "Add Column" at bounding box center [316, 116] width 568 height 107
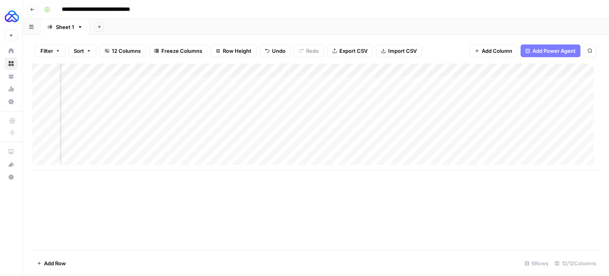
drag, startPoint x: 168, startPoint y: 125, endPoint x: 419, endPoint y: 128, distance: 250.4
click at [419, 128] on div "Add Column" at bounding box center [316, 116] width 568 height 107
click at [176, 139] on div "Add Column" at bounding box center [316, 116] width 568 height 107
click at [104, 134] on div "Add Column" at bounding box center [316, 116] width 568 height 107
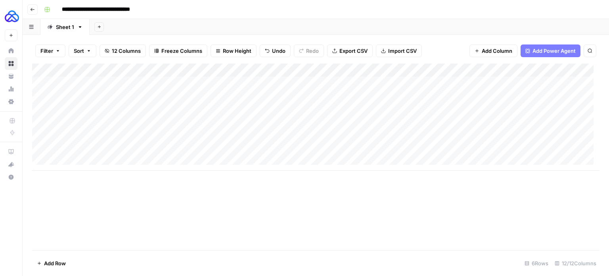
click at [104, 134] on div "Add Column" at bounding box center [316, 116] width 568 height 107
type textarea "**********"
click at [182, 204] on div "Add Column" at bounding box center [316, 156] width 568 height 186
click at [162, 138] on div "Add Column" at bounding box center [316, 116] width 568 height 107
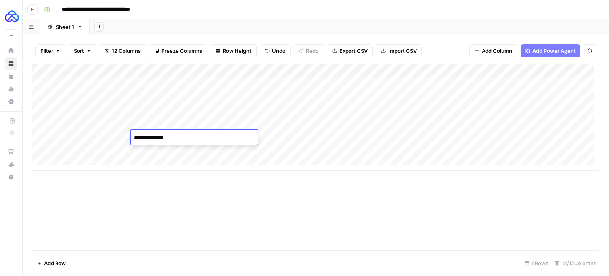
type textarea "**********"
click at [91, 138] on div "Add Column" at bounding box center [316, 116] width 568 height 107
click at [113, 134] on textarea "**********" at bounding box center [123, 137] width 127 height 11
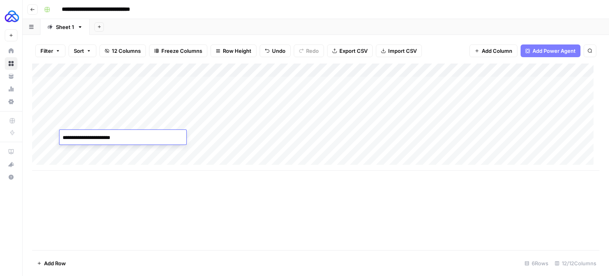
type textarea "**********"
click at [170, 138] on div "Add Column" at bounding box center [316, 116] width 568 height 107
click at [170, 138] on textarea "**********" at bounding box center [194, 137] width 127 height 11
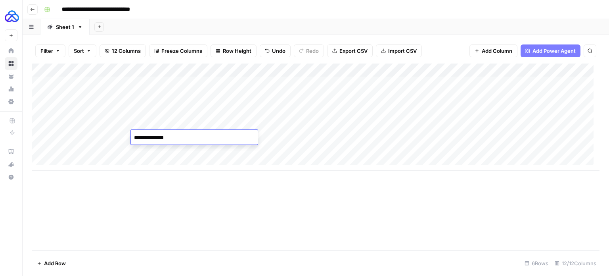
click at [170, 138] on textarea "**********" at bounding box center [194, 137] width 127 height 11
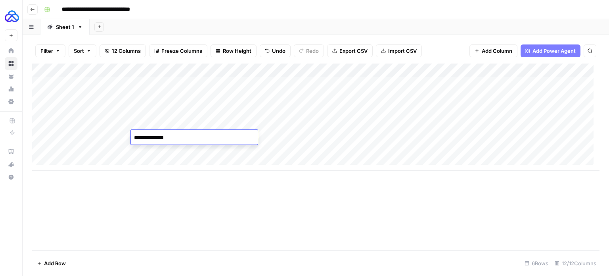
drag, startPoint x: 170, startPoint y: 138, endPoint x: 163, endPoint y: 138, distance: 7.2
click at [163, 138] on textarea "**********" at bounding box center [194, 137] width 127 height 11
click at [170, 139] on textarea "**********" at bounding box center [194, 137] width 127 height 11
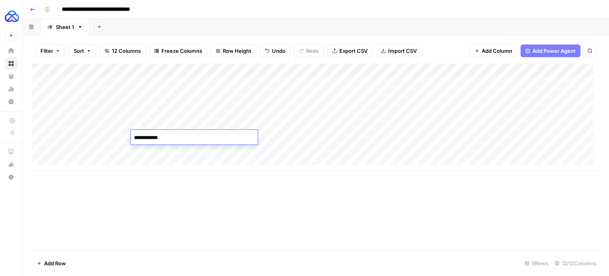
type textarea "**********"
click at [330, 138] on div "Add Column" at bounding box center [316, 116] width 568 height 107
click at [430, 139] on div "Add Column" at bounding box center [316, 116] width 568 height 107
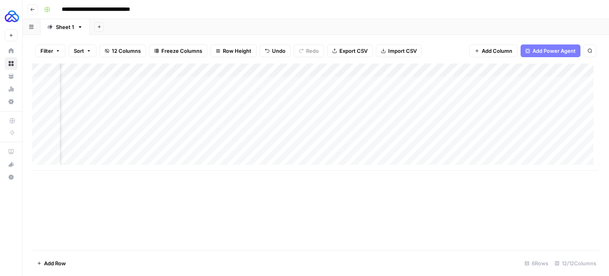
click at [165, 152] on div "Add Column" at bounding box center [316, 116] width 568 height 107
click at [148, 152] on div "Add Column" at bounding box center [316, 116] width 568 height 107
type textarea "**********"
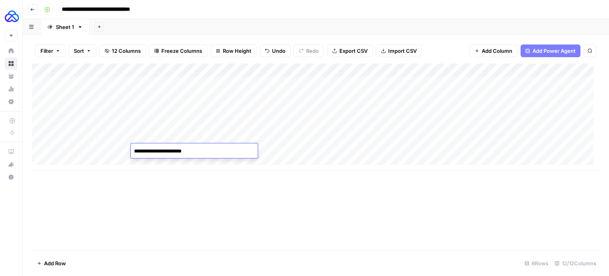
click at [113, 148] on div "Add Column" at bounding box center [316, 116] width 568 height 107
type textarea "**********"
click at [208, 204] on div "Add Column" at bounding box center [316, 156] width 568 height 186
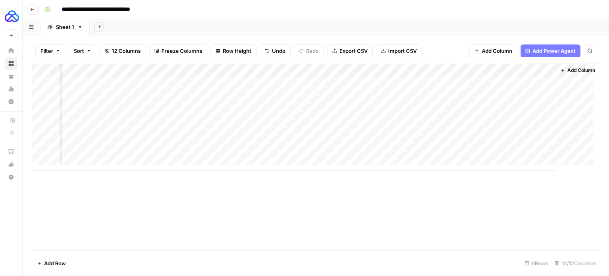
click at [462, 69] on div "Add Column" at bounding box center [316, 116] width 568 height 107
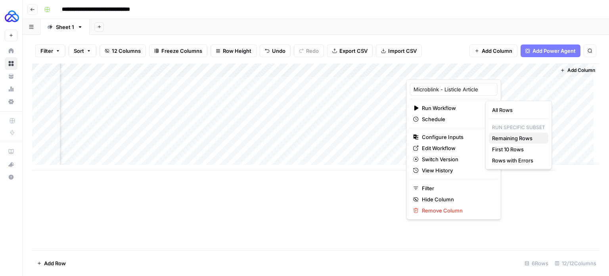
click at [510, 136] on span "Remaining Rows" at bounding box center [517, 138] width 50 height 8
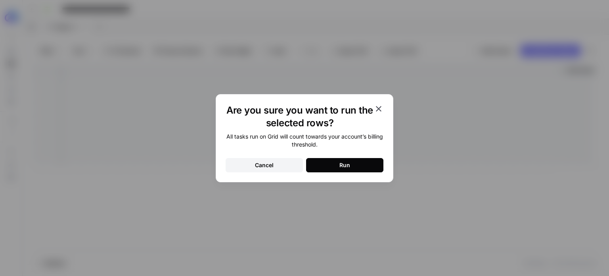
click at [321, 165] on button "Run" at bounding box center [344, 165] width 77 height 14
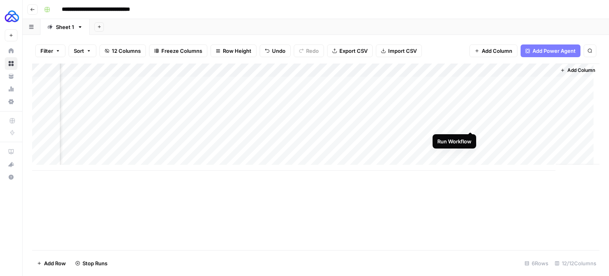
click at [467, 123] on div "Add Column" at bounding box center [316, 116] width 568 height 107
click at [470, 137] on div "Add Column" at bounding box center [316, 116] width 568 height 107
click at [461, 117] on div "Add Column" at bounding box center [316, 116] width 568 height 107
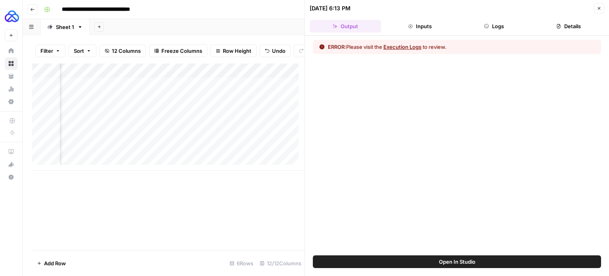
click at [417, 46] on button "Execution Logs" at bounding box center [403, 47] width 38 height 8
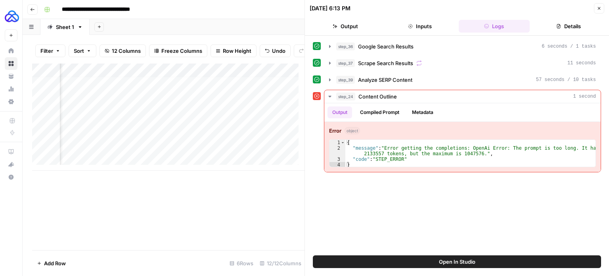
scroll to position [5, 663]
click at [174, 125] on div "Add Column" at bounding box center [168, 116] width 273 height 107
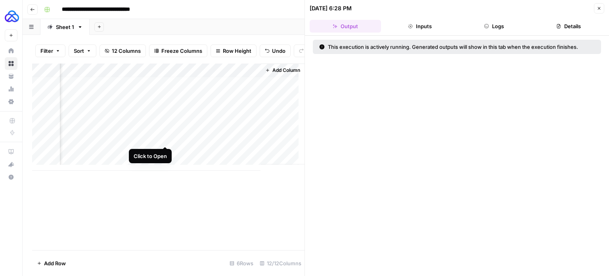
click at [164, 137] on div "Add Column" at bounding box center [168, 116] width 273 height 107
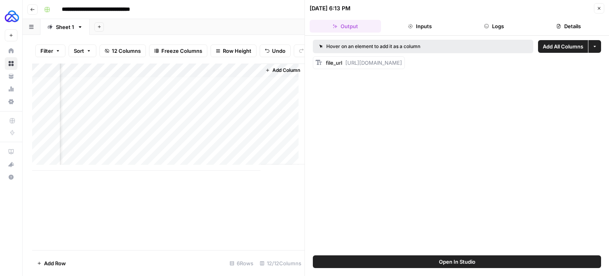
click at [142, 123] on div "Add Column" at bounding box center [168, 116] width 273 height 107
click at [237, 126] on div "Add Column" at bounding box center [168, 116] width 273 height 107
click at [154, 123] on div "Add Column" at bounding box center [168, 116] width 273 height 107
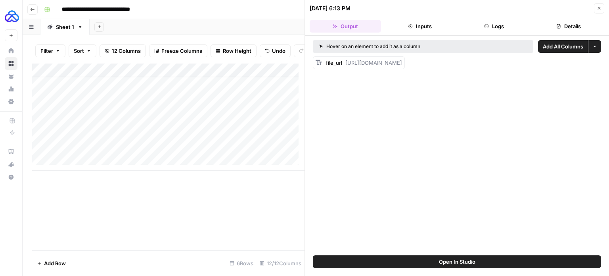
click at [154, 123] on div "Add Column" at bounding box center [168, 116] width 273 height 107
click at [598, 11] on button "Close" at bounding box center [599, 8] width 10 height 10
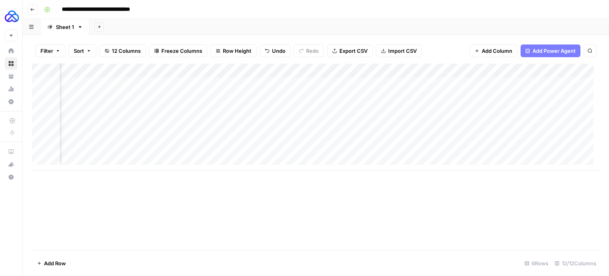
scroll to position [5, 367]
click at [468, 117] on div "Add Column" at bounding box center [316, 116] width 568 height 107
click at [568, 68] on span "Add Column" at bounding box center [582, 70] width 28 height 7
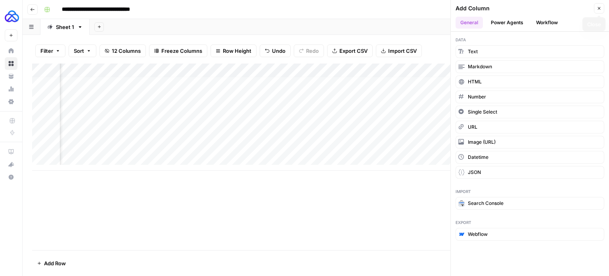
click at [599, 6] on icon "button" at bounding box center [599, 8] width 5 height 5
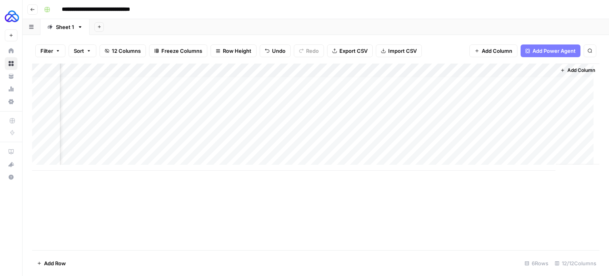
click at [578, 71] on span "Add Column" at bounding box center [582, 70] width 28 height 7
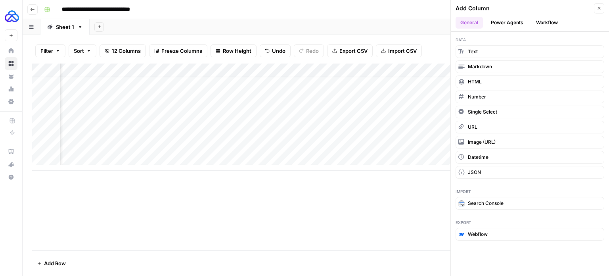
click at [548, 21] on button "Workflow" at bounding box center [547, 23] width 31 height 12
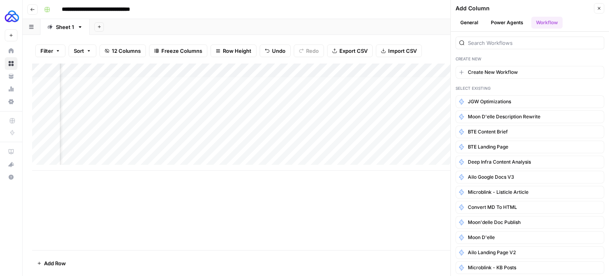
click at [598, 8] on icon "button" at bounding box center [599, 8] width 5 height 5
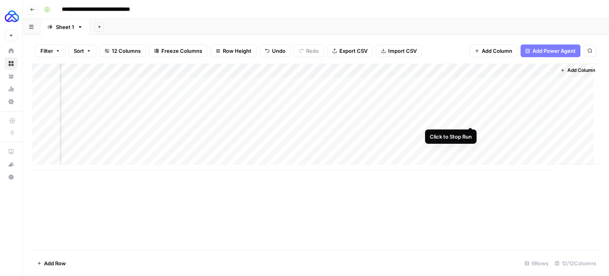
click at [469, 116] on div "Add Column" at bounding box center [316, 116] width 568 height 107
click at [40, 117] on div "Add Column" at bounding box center [316, 116] width 568 height 107
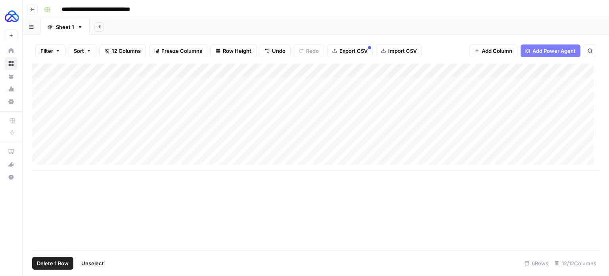
click at [57, 258] on button "Delete 1 Row" at bounding box center [52, 263] width 41 height 13
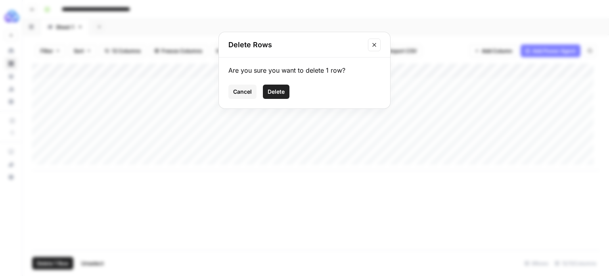
click at [269, 93] on span "Delete" at bounding box center [276, 92] width 17 height 8
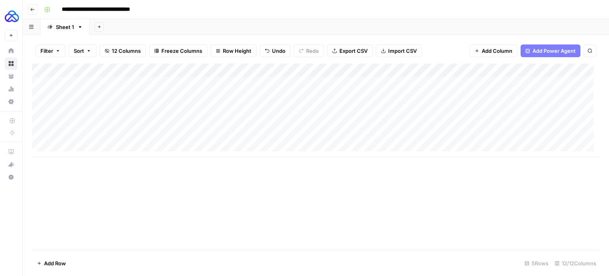
scroll to position [0, 0]
click at [86, 146] on div "Add Column" at bounding box center [316, 110] width 568 height 94
click at [93, 146] on body "**********" at bounding box center [304, 138] width 609 height 276
click at [93, 146] on textarea at bounding box center [123, 151] width 127 height 11
click at [63, 151] on textarea "**********" at bounding box center [123, 151] width 127 height 11
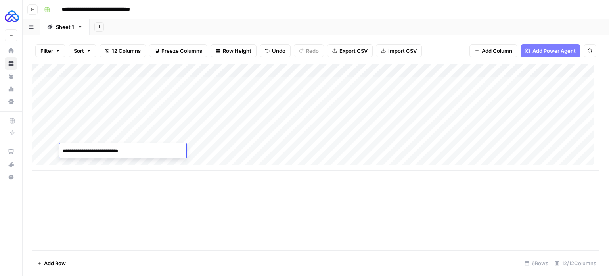
type textarea "**********"
click at [106, 198] on div "Add Column" at bounding box center [316, 156] width 568 height 186
click at [154, 149] on div "Add Column" at bounding box center [316, 116] width 568 height 107
click at [154, 149] on textarea at bounding box center [194, 151] width 127 height 11
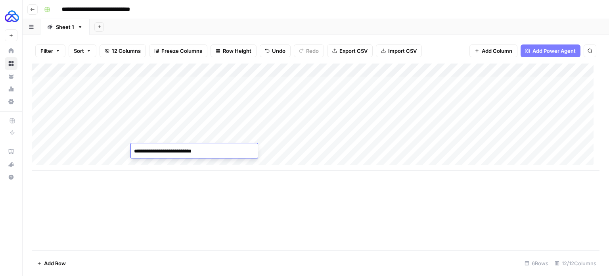
click at [139, 151] on textarea "**********" at bounding box center [194, 151] width 127 height 11
type textarea "**********"
click at [255, 184] on div "Add Column" at bounding box center [316, 156] width 568 height 186
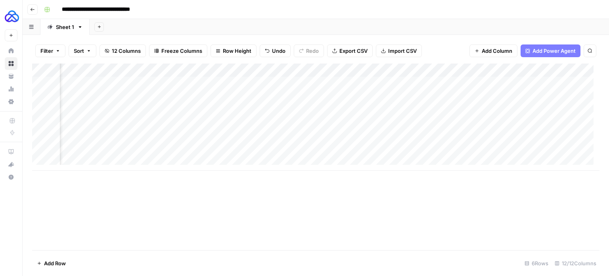
drag, startPoint x: 157, startPoint y: 138, endPoint x: 403, endPoint y: 136, distance: 246.0
click at [403, 136] on div "Add Column" at bounding box center [316, 116] width 568 height 107
click at [150, 152] on div "Add Column" at bounding box center [316, 116] width 568 height 107
click at [508, 150] on div "Add Column" at bounding box center [316, 116] width 568 height 107
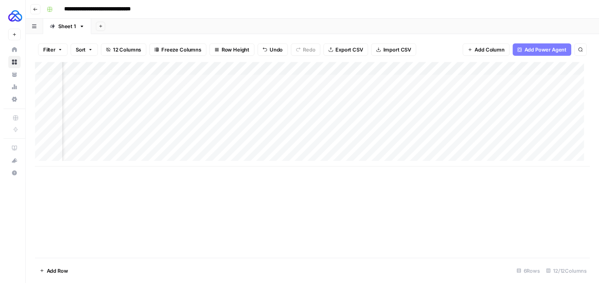
scroll to position [0, 367]
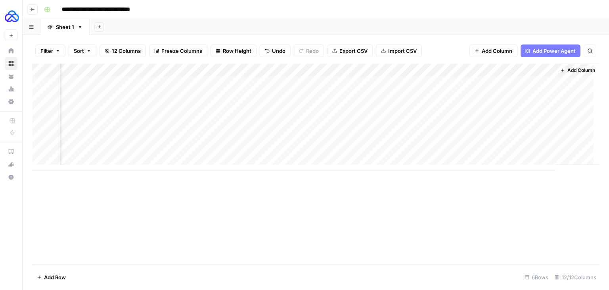
click at [457, 150] on div "Add Column" at bounding box center [316, 116] width 568 height 107
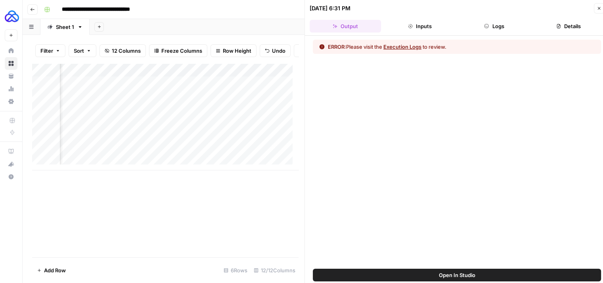
click at [414, 43] on button "Execution Logs" at bounding box center [403, 47] width 38 height 8
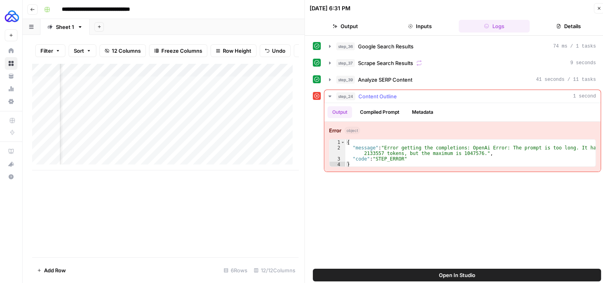
click at [379, 108] on button "Compiled Prompt" at bounding box center [379, 112] width 49 height 12
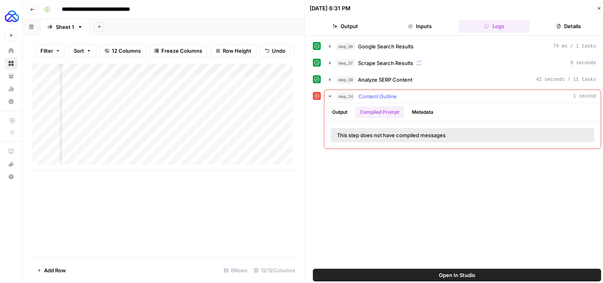
click at [430, 113] on button "Metadata" at bounding box center [422, 112] width 31 height 12
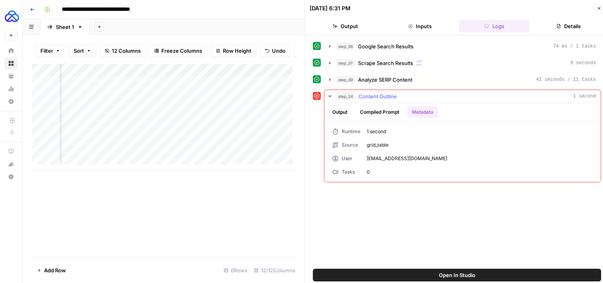
click at [340, 116] on button "Output" at bounding box center [340, 112] width 25 height 12
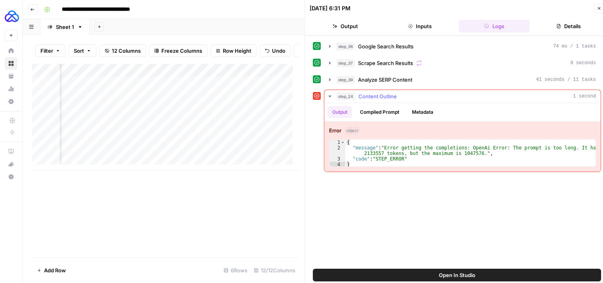
click at [415, 151] on div "{ "message" : "Error getting the completions: OpenAi Error: The prompt is too l…" at bounding box center [471, 159] width 251 height 39
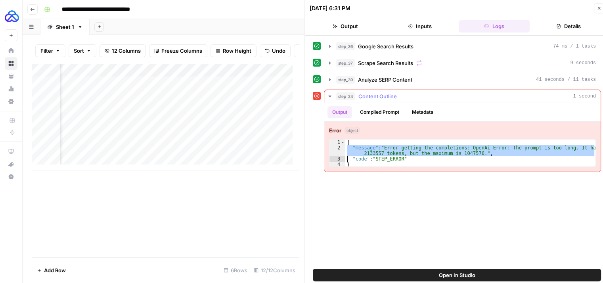
click at [415, 151] on div "{ "message" : "Error getting the completions: OpenAi Error: The prompt is too l…" at bounding box center [471, 159] width 251 height 39
type textarea "**********"
click at [156, 157] on div "Add Column" at bounding box center [165, 116] width 267 height 107
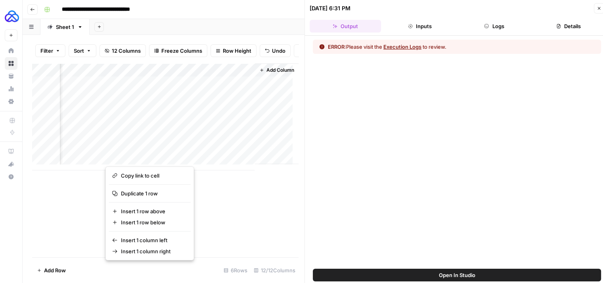
click at [208, 154] on div "Add Column" at bounding box center [165, 116] width 267 height 107
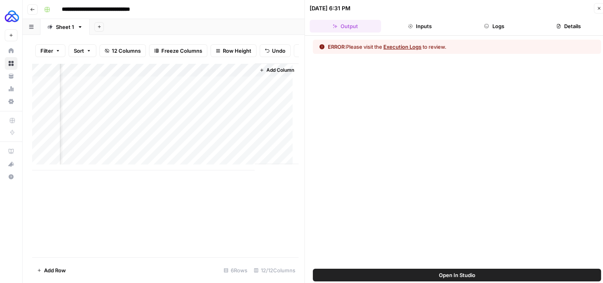
click at [407, 47] on button "Execution Logs" at bounding box center [403, 47] width 38 height 8
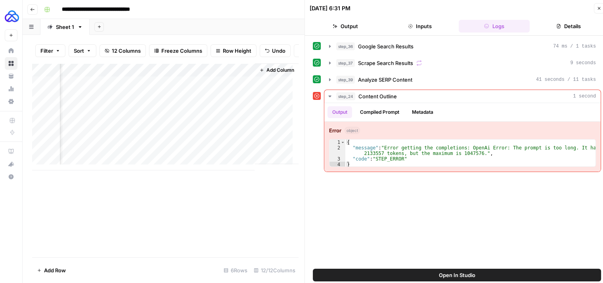
click at [467, 272] on span "Open In Studio" at bounding box center [457, 275] width 37 height 8
click at [593, 11] on div "08/19/25 at 6:31 PM Close" at bounding box center [457, 8] width 295 height 10
click at [596, 10] on button "Close" at bounding box center [599, 8] width 10 height 10
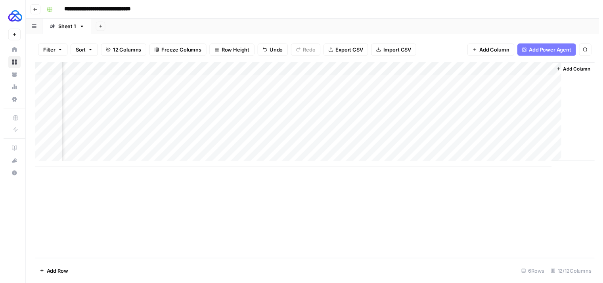
scroll to position [0, 358]
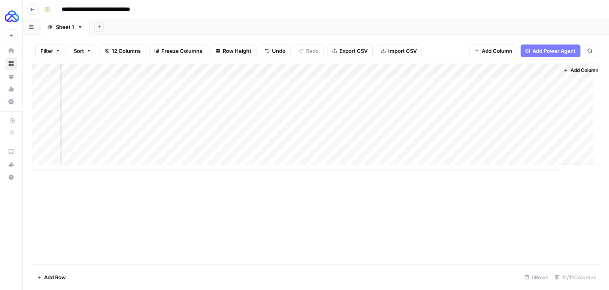
click at [515, 137] on div "Add Column" at bounding box center [316, 116] width 568 height 107
click at [470, 136] on div "Add Column" at bounding box center [316, 116] width 568 height 107
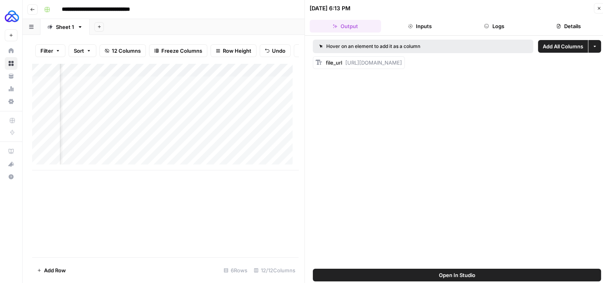
scroll to position [0, 6]
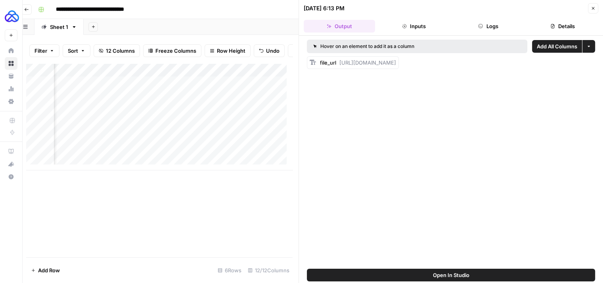
drag, startPoint x: 344, startPoint y: 61, endPoint x: 604, endPoint y: 90, distance: 261.1
click at [598, 90] on html "**********" at bounding box center [295, 141] width 603 height 283
copy body "Oops! Your window is too small AirOps is currently only supported on desktop de…"
click at [378, 58] on div "file_url https://docs.google.com/document/d/1Shgy_VSAvrI5Hr0vQtnYdwH3zFRPYRGmyx…" at bounding box center [353, 62] width 92 height 13
drag, startPoint x: 338, startPoint y: 64, endPoint x: 609, endPoint y: 77, distance: 270.9
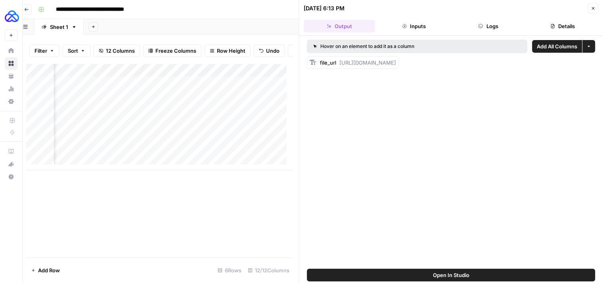
click at [598, 77] on html "**********" at bounding box center [295, 141] width 603 height 283
click at [557, 77] on div "Hover on an element to add it as a column Add All Columns More options file_url…" at bounding box center [451, 152] width 304 height 233
drag, startPoint x: 338, startPoint y: 63, endPoint x: 594, endPoint y: 67, distance: 255.1
click at [594, 67] on div "file_url https://docs.google.com/document/d/1Shgy_VSAvrI5Hr0vQtnYdwH3zFRPYRGmyx…" at bounding box center [451, 62] width 288 height 13
copy span "https://docs.google.com/document/d/1Shgy_VSAvrI5Hr0vQtnYdwH3zFRPYRGmyx9nkXSTKrY…"
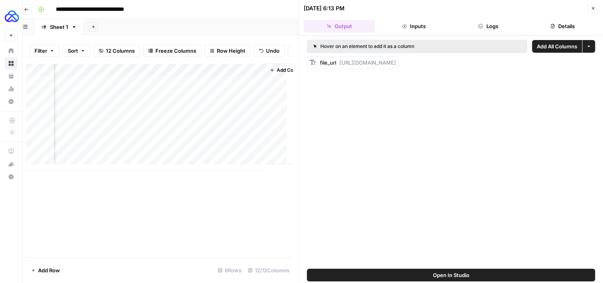
scroll to position [0, 647]
click at [173, 129] on div "Add Column" at bounding box center [159, 116] width 267 height 107
drag, startPoint x: 338, startPoint y: 61, endPoint x: 609, endPoint y: 69, distance: 270.7
click at [598, 69] on html "**********" at bounding box center [295, 141] width 603 height 283
click at [553, 87] on div "Hover on an element to add it as a column Add All Columns More options file_url…" at bounding box center [451, 152] width 304 height 233
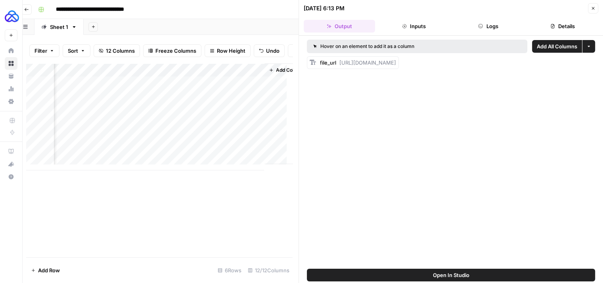
click at [340, 63] on span "https://docs.google.com/document/d/1MO9vPj--edIqD6DnclIICRiqt4I-ko4TJJHhh0B_p7A…" at bounding box center [368, 63] width 57 height 6
drag, startPoint x: 337, startPoint y: 61, endPoint x: 596, endPoint y: 73, distance: 258.6
click at [596, 73] on div "Hover on an element to add it as a column Add All Columns More options file_url…" at bounding box center [451, 152] width 304 height 233
copy span "https://docs.google.com/document/d/1MO9vPj--edIqD6DnclIICRiqt4I-ko4TJJHhh0B_p7A…"
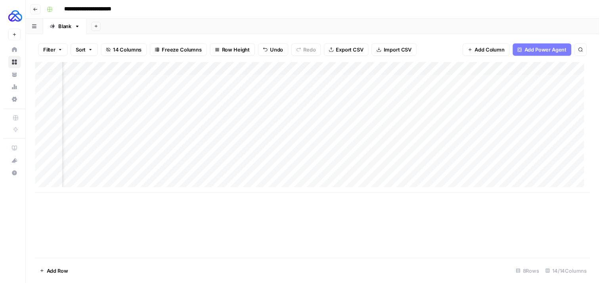
scroll to position [0, 303]
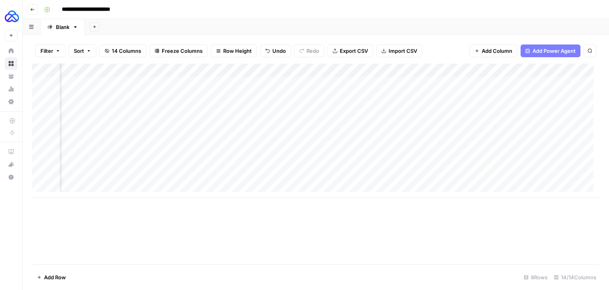
click at [359, 137] on div "Add Column" at bounding box center [316, 130] width 568 height 134
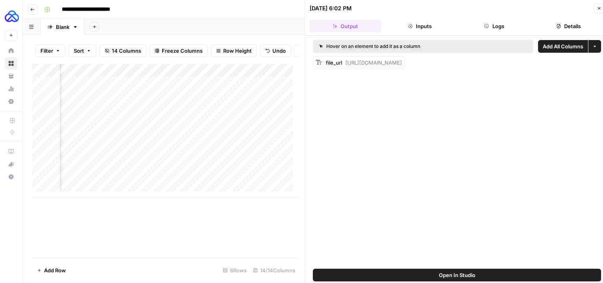
scroll to position [0, 6]
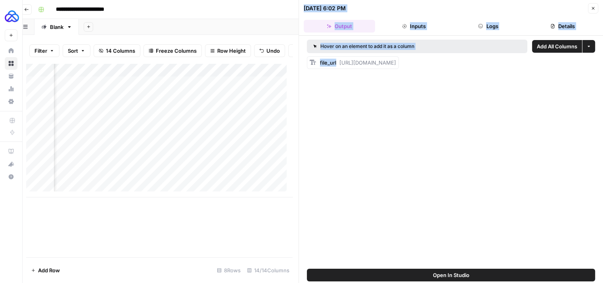
drag, startPoint x: 344, startPoint y: 63, endPoint x: 609, endPoint y: 78, distance: 265.1
click at [598, 78] on html "**********" at bounding box center [295, 141] width 603 height 283
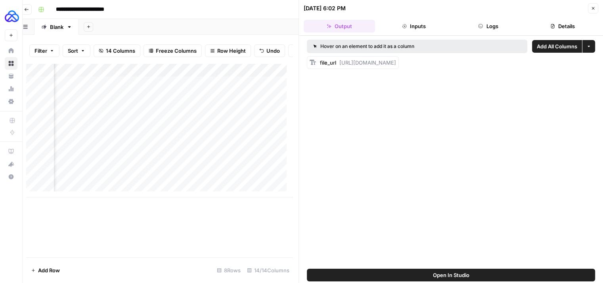
click at [508, 90] on div "Hover on an element to add it as a column Add All Columns More options file_url…" at bounding box center [451, 152] width 304 height 233
drag, startPoint x: 339, startPoint y: 61, endPoint x: 578, endPoint y: 70, distance: 239.0
click at [578, 70] on div "Hover on an element to add it as a column Add All Columns More options file_url…" at bounding box center [451, 152] width 304 height 233
copy span "[URL][DOMAIN_NAME]"
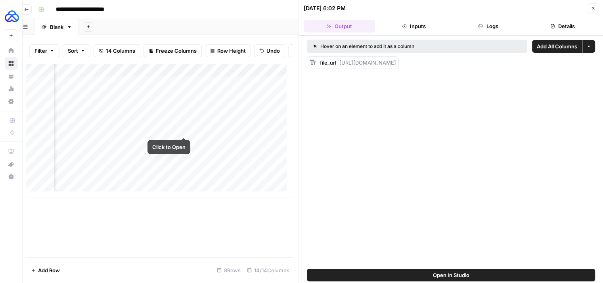
click at [184, 129] on div "Add Column" at bounding box center [159, 130] width 267 height 134
drag, startPoint x: 340, startPoint y: 61, endPoint x: 578, endPoint y: 81, distance: 238.9
click at [578, 81] on div "Hover on an element to add it as a column Add All Columns More options file_url…" at bounding box center [451, 152] width 304 height 233
copy span "[URL][DOMAIN_NAME]"
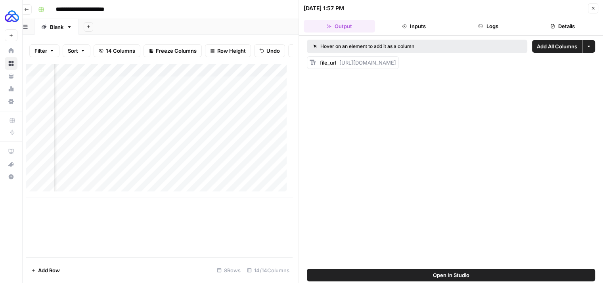
click at [198, 142] on div "Add Column" at bounding box center [159, 130] width 267 height 134
drag, startPoint x: 339, startPoint y: 60, endPoint x: 582, endPoint y: 82, distance: 244.6
click at [582, 82] on div "Hover on an element to add it as a column Add All Columns More options file_url…" at bounding box center [451, 152] width 304 height 233
copy span "[URL][DOMAIN_NAME]"
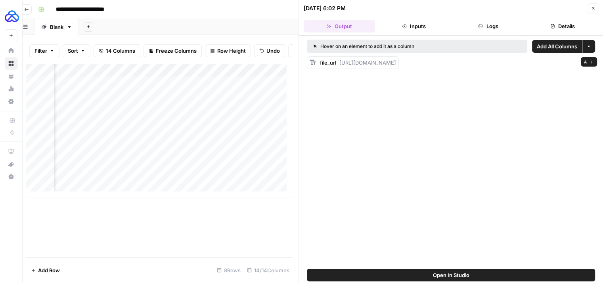
copy span "[URL][DOMAIN_NAME]"
click at [164, 156] on div "Add Column" at bounding box center [159, 130] width 267 height 134
drag, startPoint x: 340, startPoint y: 60, endPoint x: 585, endPoint y: 80, distance: 246.0
click at [585, 80] on div "Hover on an element to add it as a column Add All Columns More options file_url…" at bounding box center [451, 152] width 304 height 233
copy span "[URL][DOMAIN_NAME]"
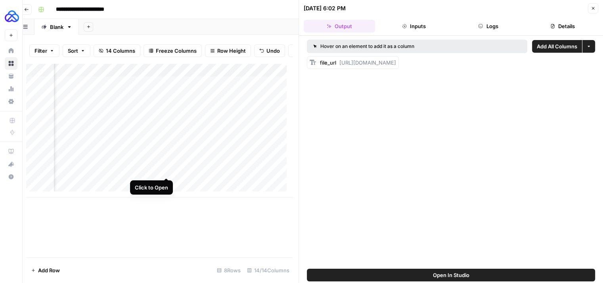
click at [166, 169] on div "Add Column" at bounding box center [159, 130] width 267 height 134
drag, startPoint x: 340, startPoint y: 62, endPoint x: 595, endPoint y: 72, distance: 255.7
click at [595, 72] on div "Hover on an element to add it as a column Add All Columns More options file_url…" at bounding box center [451, 152] width 304 height 233
copy span "[URL][DOMAIN_NAME]"
click at [165, 183] on div "Add Column" at bounding box center [159, 130] width 267 height 134
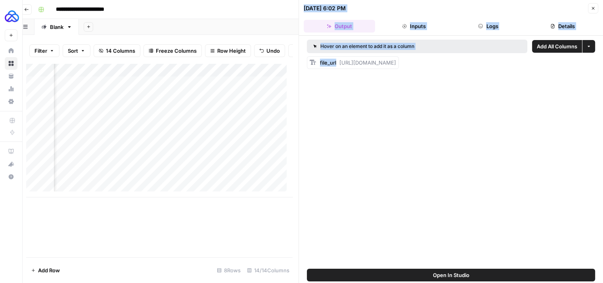
drag, startPoint x: 338, startPoint y: 61, endPoint x: 605, endPoint y: 84, distance: 267.9
click at [598, 84] on html "**********" at bounding box center [295, 141] width 603 height 283
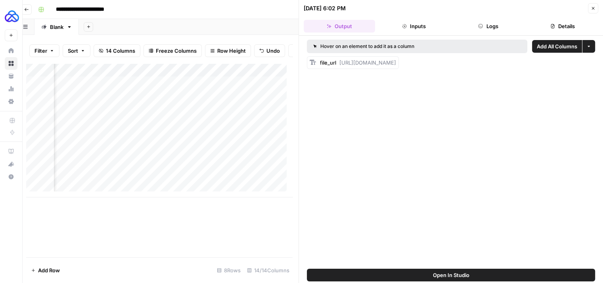
click at [569, 88] on div "Hover on an element to add it as a column Add All Columns More options file_url…" at bounding box center [451, 152] width 304 height 233
drag, startPoint x: 339, startPoint y: 61, endPoint x: 598, endPoint y: 67, distance: 259.1
click at [598, 67] on div "Hover on an element to add it as a column Add All Columns More options file_url…" at bounding box center [451, 152] width 304 height 233
copy span "[URL][DOMAIN_NAME]"
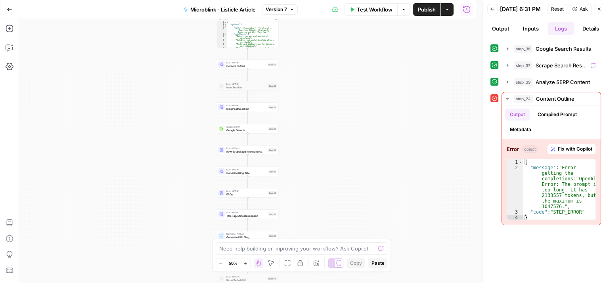
click at [259, 67] on span "Content Outline" at bounding box center [247, 66] width 40 height 4
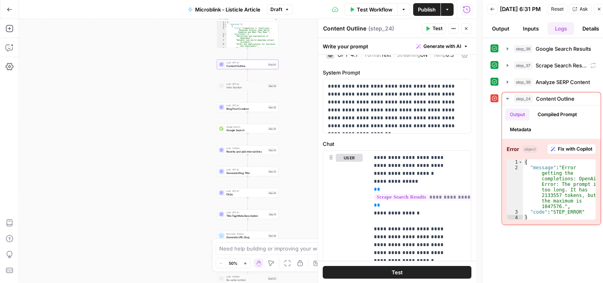
scroll to position [28, 0]
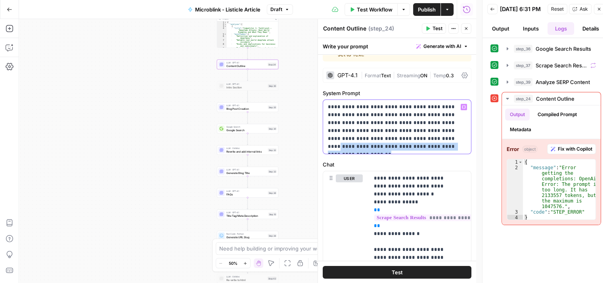
drag, startPoint x: 414, startPoint y: 135, endPoint x: 446, endPoint y: 165, distance: 44.1
click at [0, 0] on form "**********" at bounding box center [0, 0] width 0 height 0
click at [432, 142] on p "**********" at bounding box center [394, 127] width 133 height 48
drag, startPoint x: 447, startPoint y: 149, endPoint x: 384, endPoint y: 129, distance: 66.1
click at [384, 129] on p "**********" at bounding box center [394, 127] width 133 height 48
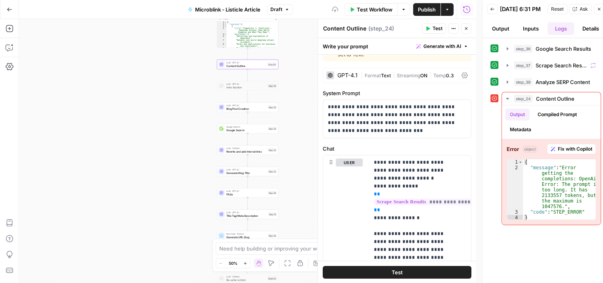
click at [403, 273] on button "Test" at bounding box center [397, 272] width 149 height 13
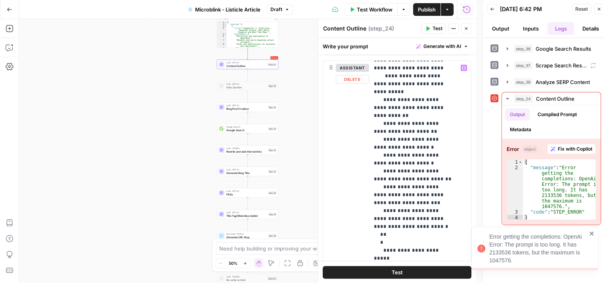
scroll to position [159, 0]
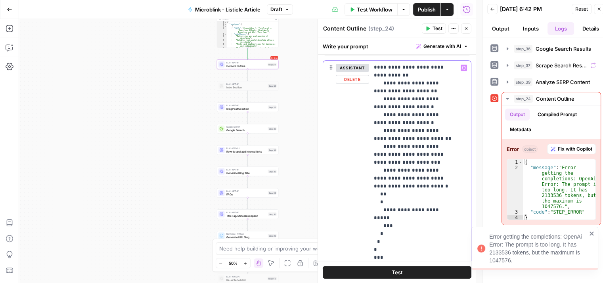
click at [403, 134] on p "**********" at bounding box center [414, 143] width 81 height 476
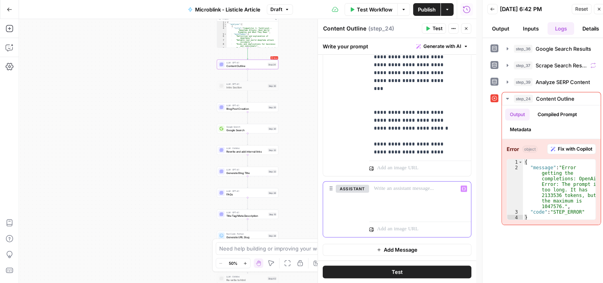
scroll to position [348, 0]
click at [392, 274] on span "Test" at bounding box center [397, 272] width 11 height 8
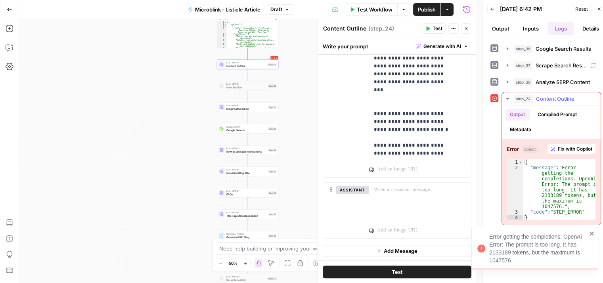
click at [555, 189] on div "{ "message" : "Error getting the completions: OpenAi Error: The prompt is too l…" at bounding box center [559, 195] width 73 height 72
type textarea "**********"
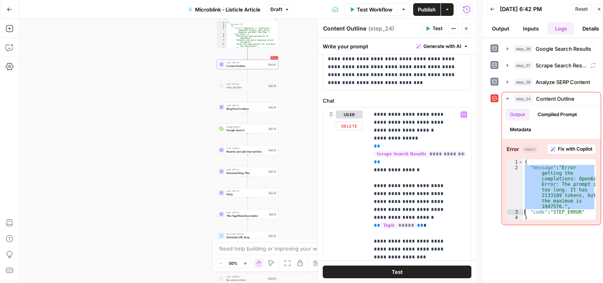
scroll to position [0, 0]
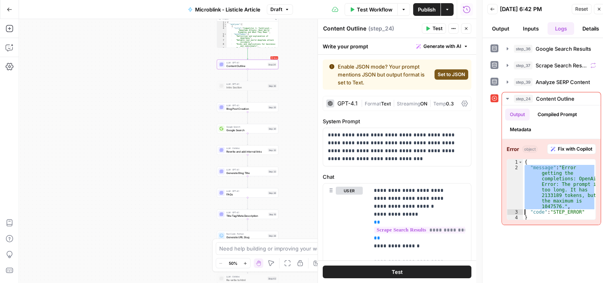
click at [349, 103] on div "GPT-4.1" at bounding box center [348, 104] width 20 height 6
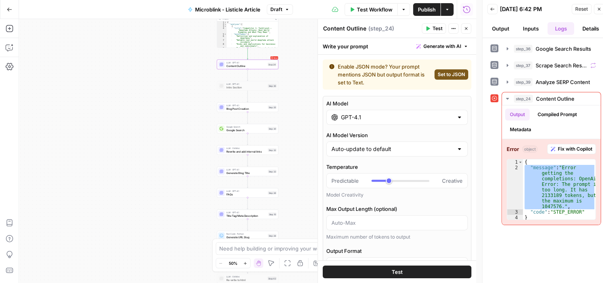
click at [446, 77] on span "Set to JSON" at bounding box center [451, 74] width 27 height 7
type input "JSON"
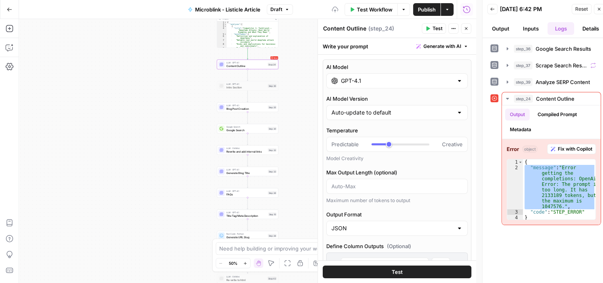
click at [395, 274] on span "Test" at bounding box center [397, 272] width 11 height 8
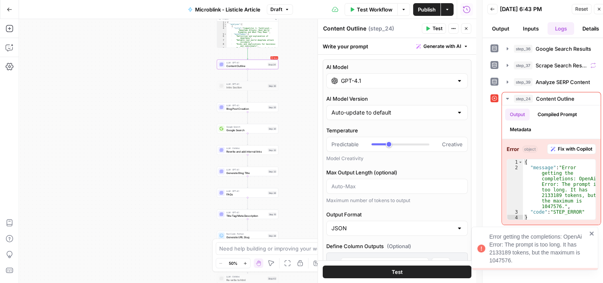
click at [402, 85] on input "GPT-4.1" at bounding box center [397, 81] width 112 height 8
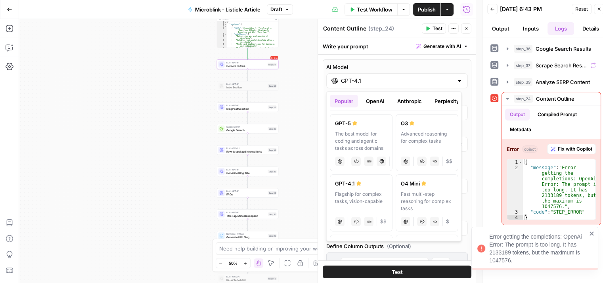
click at [360, 123] on div "GPT-5" at bounding box center [361, 123] width 52 height 8
type input "GPT-5"
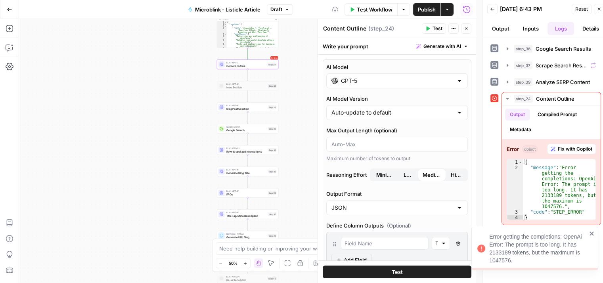
click at [405, 275] on button "Test" at bounding box center [397, 272] width 149 height 13
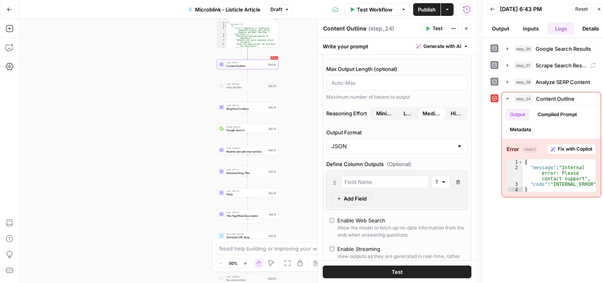
scroll to position [56, 0]
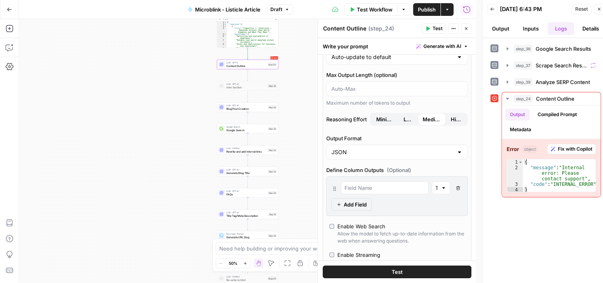
click at [438, 156] on div "JSON" at bounding box center [398, 152] width 142 height 15
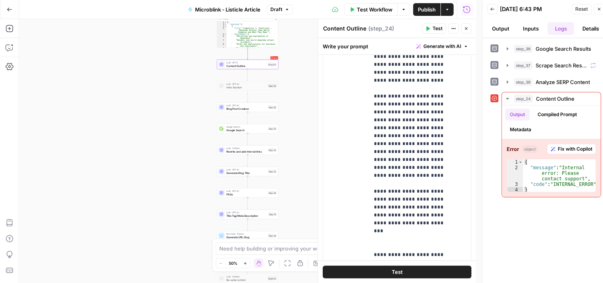
scroll to position [521, 0]
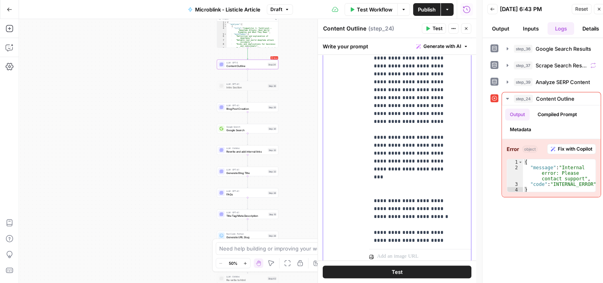
type input "JSON"
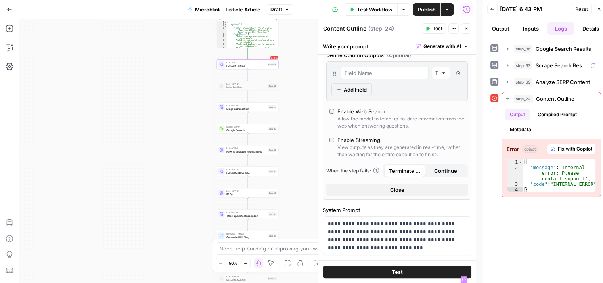
scroll to position [100, 0]
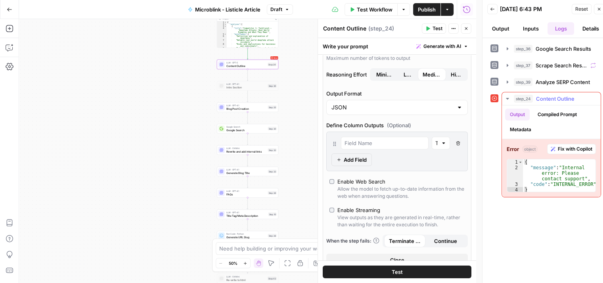
click at [563, 146] on span "Fix with Copilot" at bounding box center [575, 149] width 35 height 7
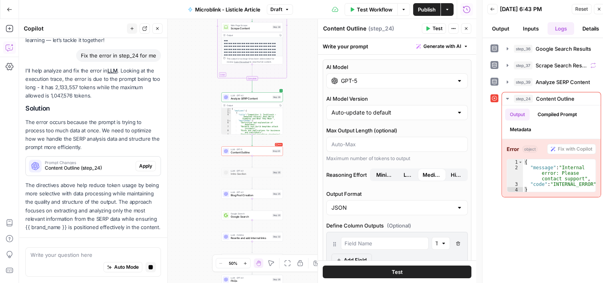
scroll to position [60, 0]
click at [142, 162] on span "Apply" at bounding box center [145, 165] width 13 height 7
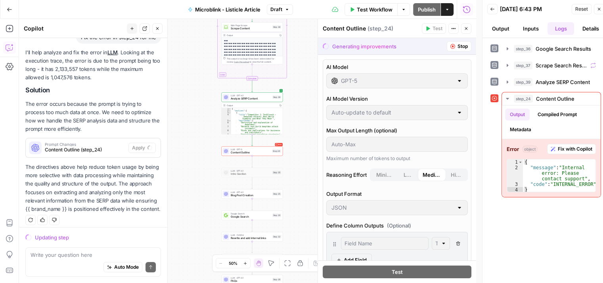
scroll to position [83, 0]
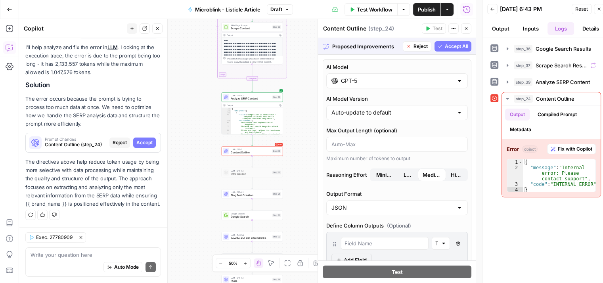
click at [453, 44] on span "Accept All" at bounding box center [456, 46] width 23 height 7
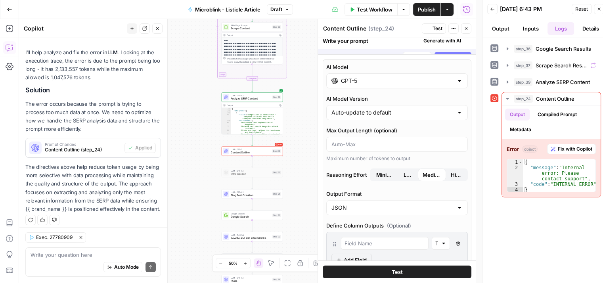
scroll to position [96, 0]
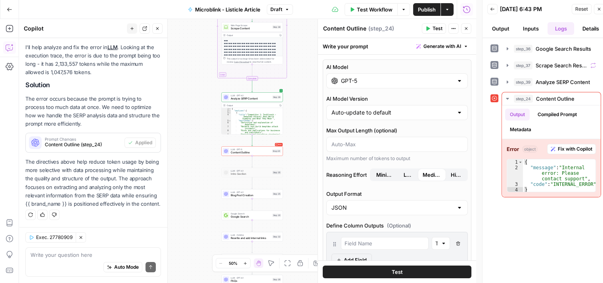
click at [411, 274] on button "Test" at bounding box center [397, 272] width 149 height 13
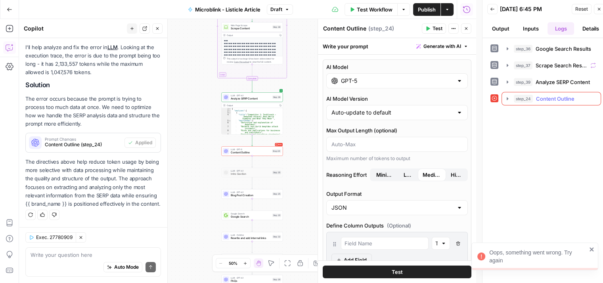
click at [506, 100] on icon "button" at bounding box center [508, 99] width 6 height 6
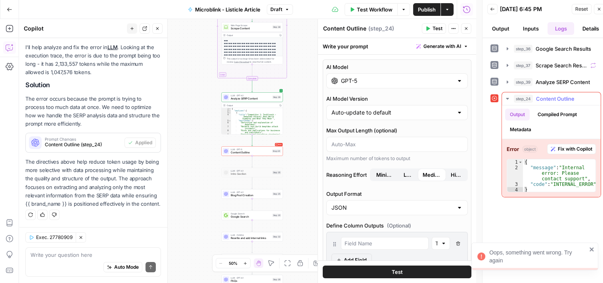
click at [569, 148] on span "Fix with Copilot" at bounding box center [575, 149] width 35 height 7
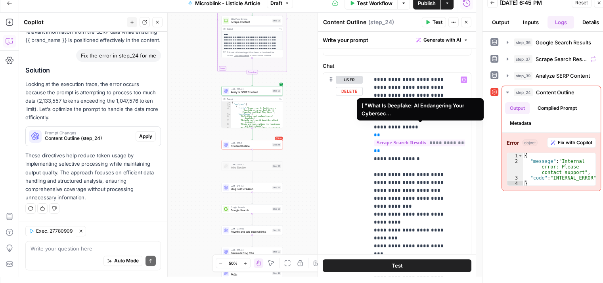
scroll to position [0, 0]
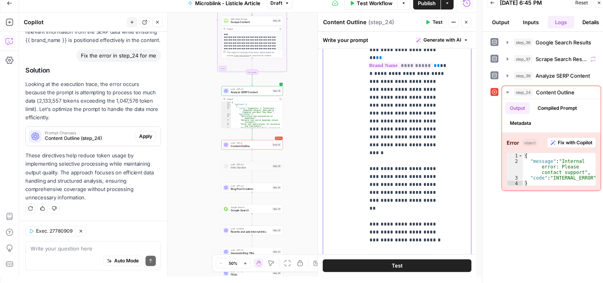
drag, startPoint x: 375, startPoint y: 173, endPoint x: 469, endPoint y: 308, distance: 165.0
click at [469, 277] on html "AUQ New Home Browse Your Data Usage Settings Recent Grids Microblink Content Mi…" at bounding box center [301, 135] width 603 height 283
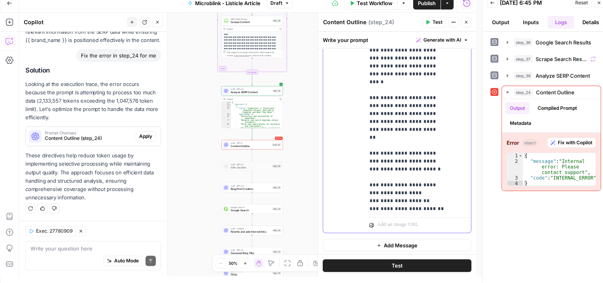
drag, startPoint x: 376, startPoint y: 135, endPoint x: 514, endPoint y: 277, distance: 197.8
click at [514, 277] on body "AUQ New Home Browse Your Data Usage Settings Recent Grids Microblink Content Mi…" at bounding box center [301, 135] width 603 height 283
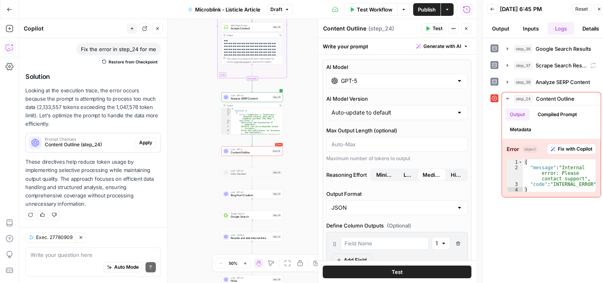
click at [421, 13] on button "Publish" at bounding box center [426, 9] width 27 height 13
click at [159, 31] on icon "button" at bounding box center [157, 28] width 5 height 5
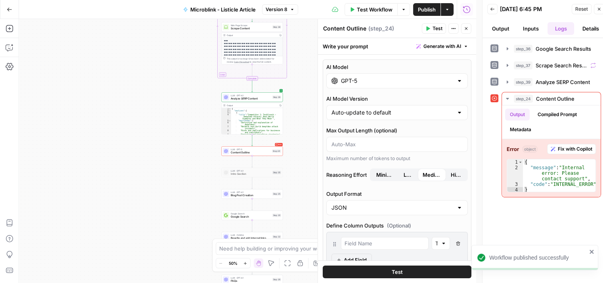
click at [433, 29] on span "Test" at bounding box center [438, 28] width 10 height 7
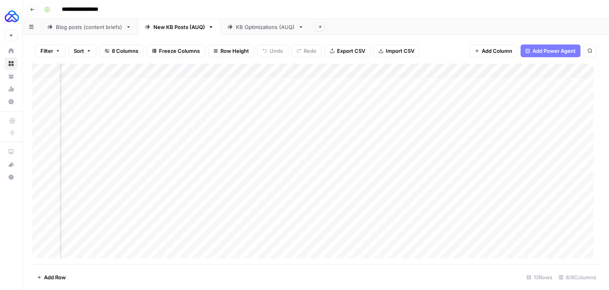
scroll to position [7, 283]
click at [32, 12] on icon "button" at bounding box center [32, 9] width 5 height 5
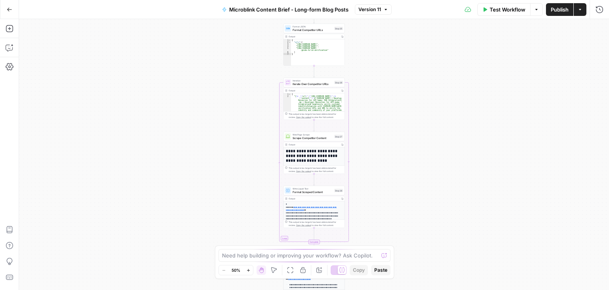
click at [6, 12] on button "Go Back" at bounding box center [9, 9] width 14 height 14
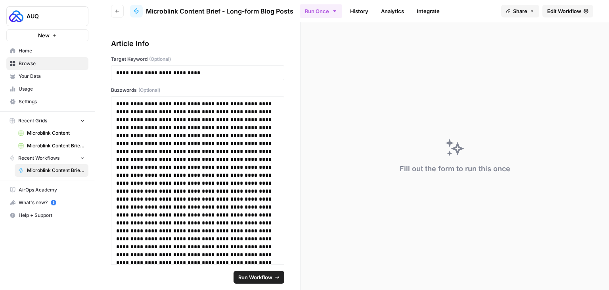
click at [42, 50] on span "Home" at bounding box center [52, 50] width 66 height 7
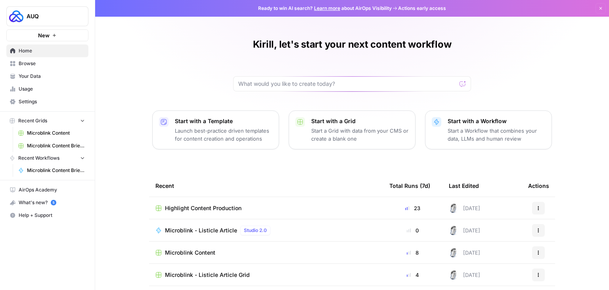
scroll to position [75, 0]
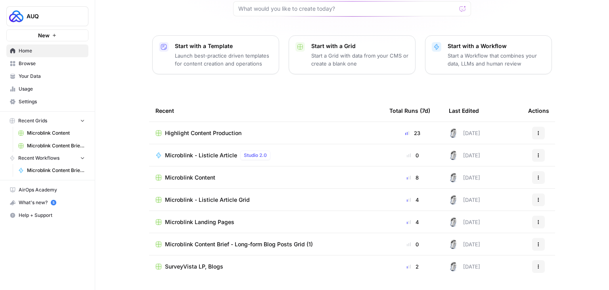
click at [48, 75] on span "Your Data" at bounding box center [52, 76] width 66 height 7
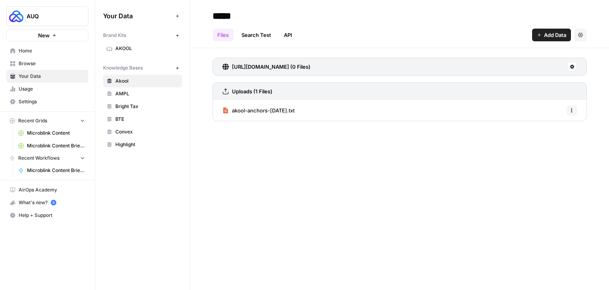
click at [31, 64] on span "Browse" at bounding box center [52, 63] width 66 height 7
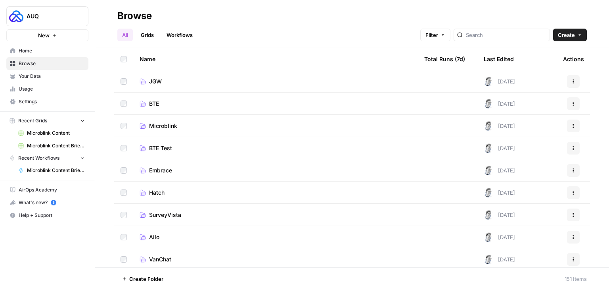
click at [148, 104] on link "BTE" at bounding box center [276, 104] width 272 height 8
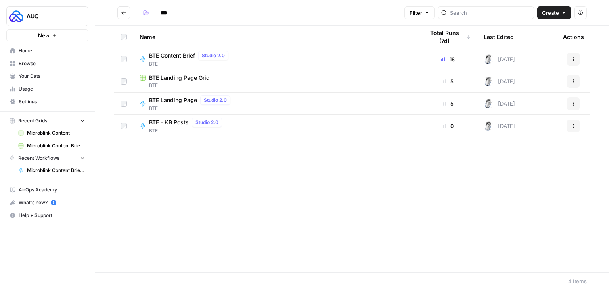
click at [186, 76] on span "BTE Landing Page Grid" at bounding box center [179, 78] width 61 height 8
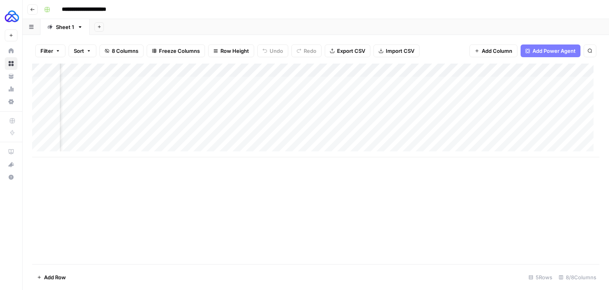
scroll to position [0, 206]
click at [536, 96] on div "Add Column" at bounding box center [316, 110] width 568 height 94
click at [538, 108] on div "Add Column" at bounding box center [316, 110] width 568 height 94
click at [513, 123] on div "Add Column" at bounding box center [316, 110] width 568 height 94
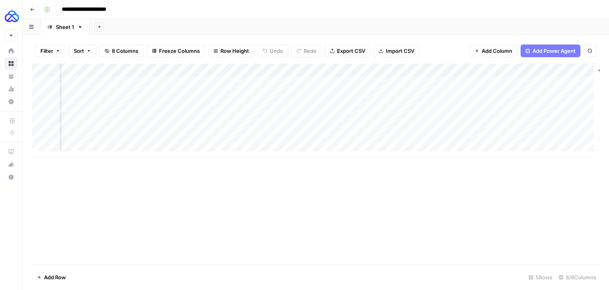
click at [513, 84] on div "Add Column" at bounding box center [316, 110] width 568 height 94
